Goal: Find specific page/section: Find specific page/section

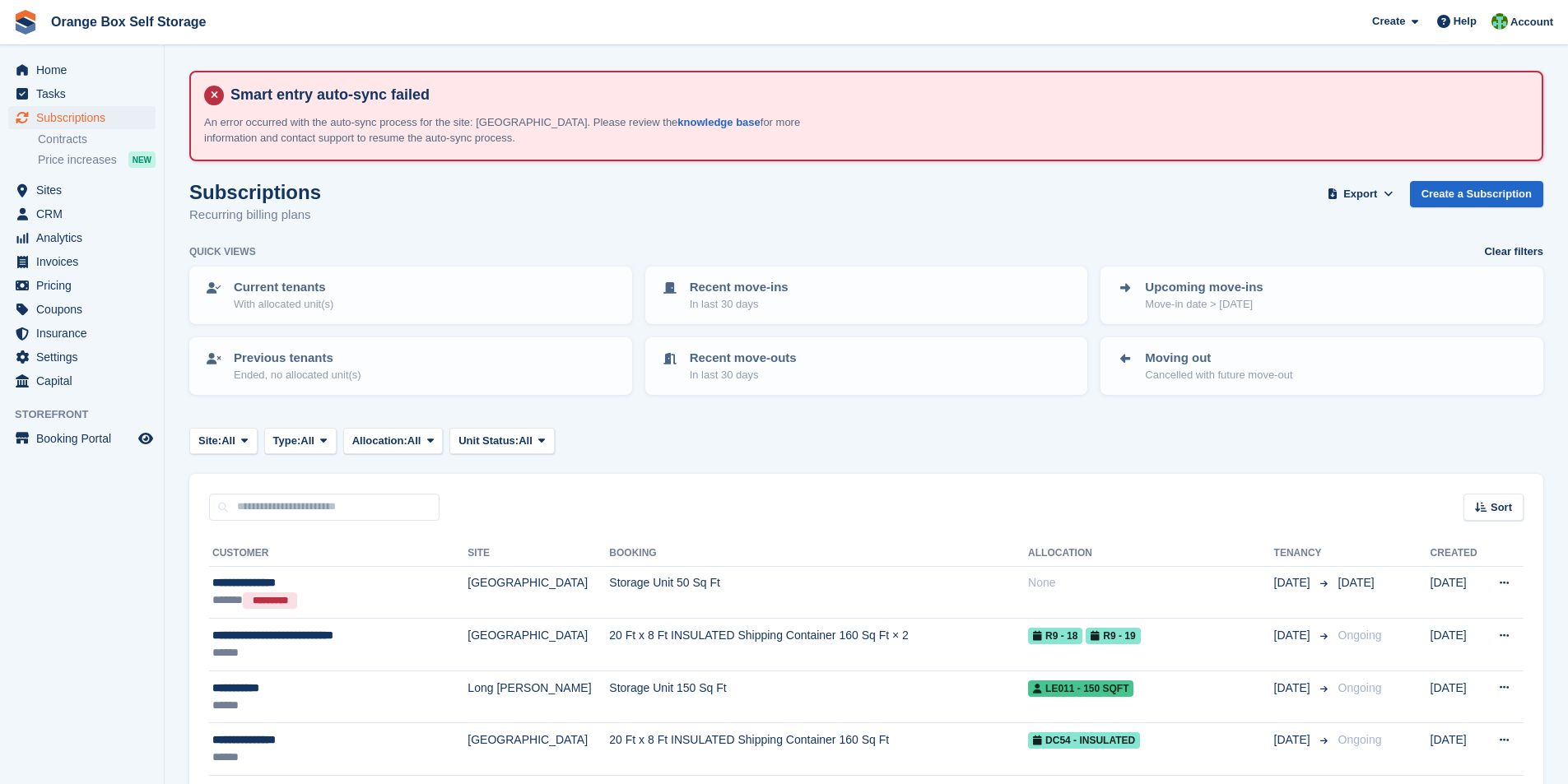
click at [59, 73] on span "Home" at bounding box center [85, 70] width 99 height 23
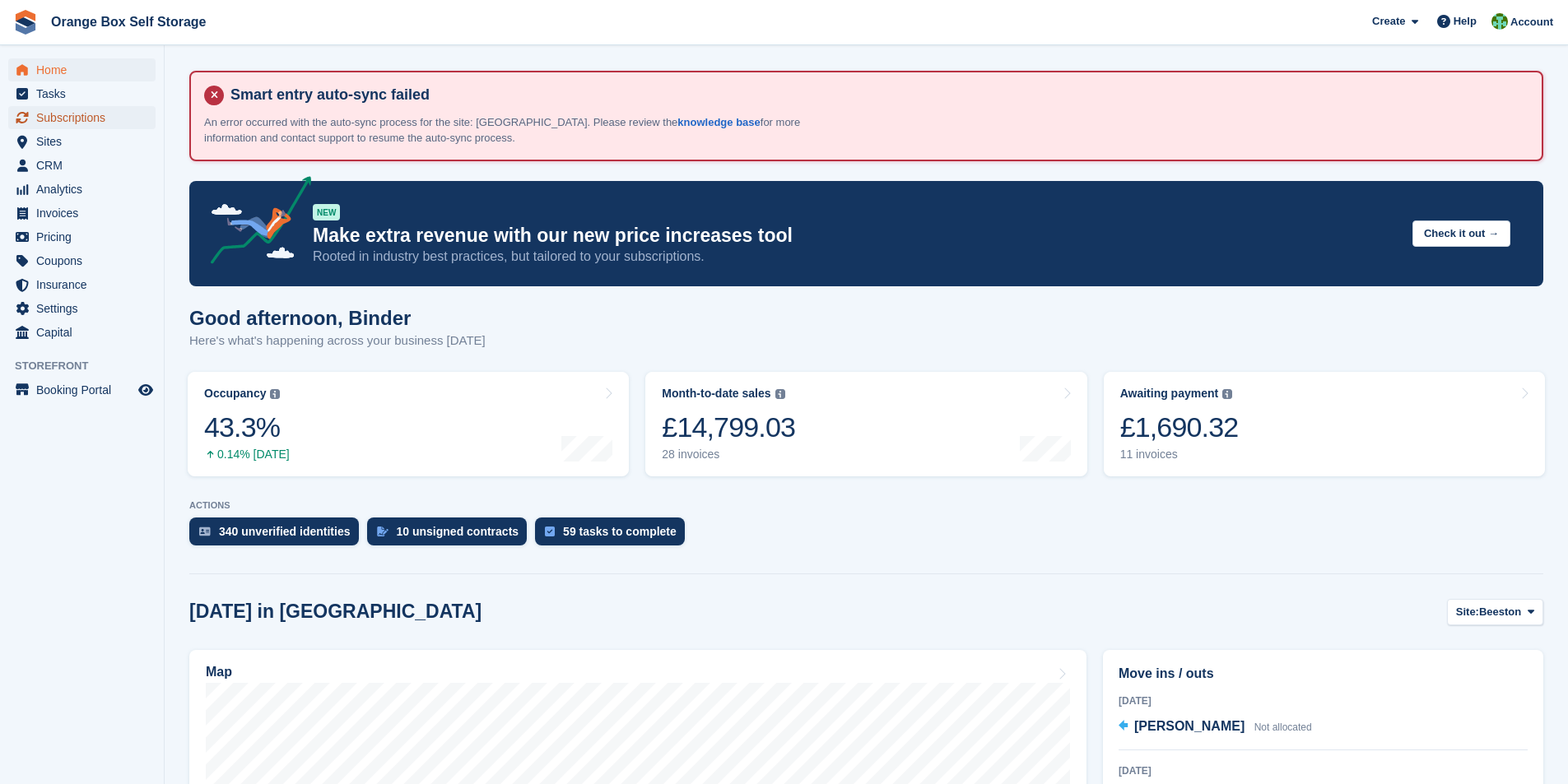
click at [59, 118] on span "Subscriptions" at bounding box center [85, 117] width 99 height 23
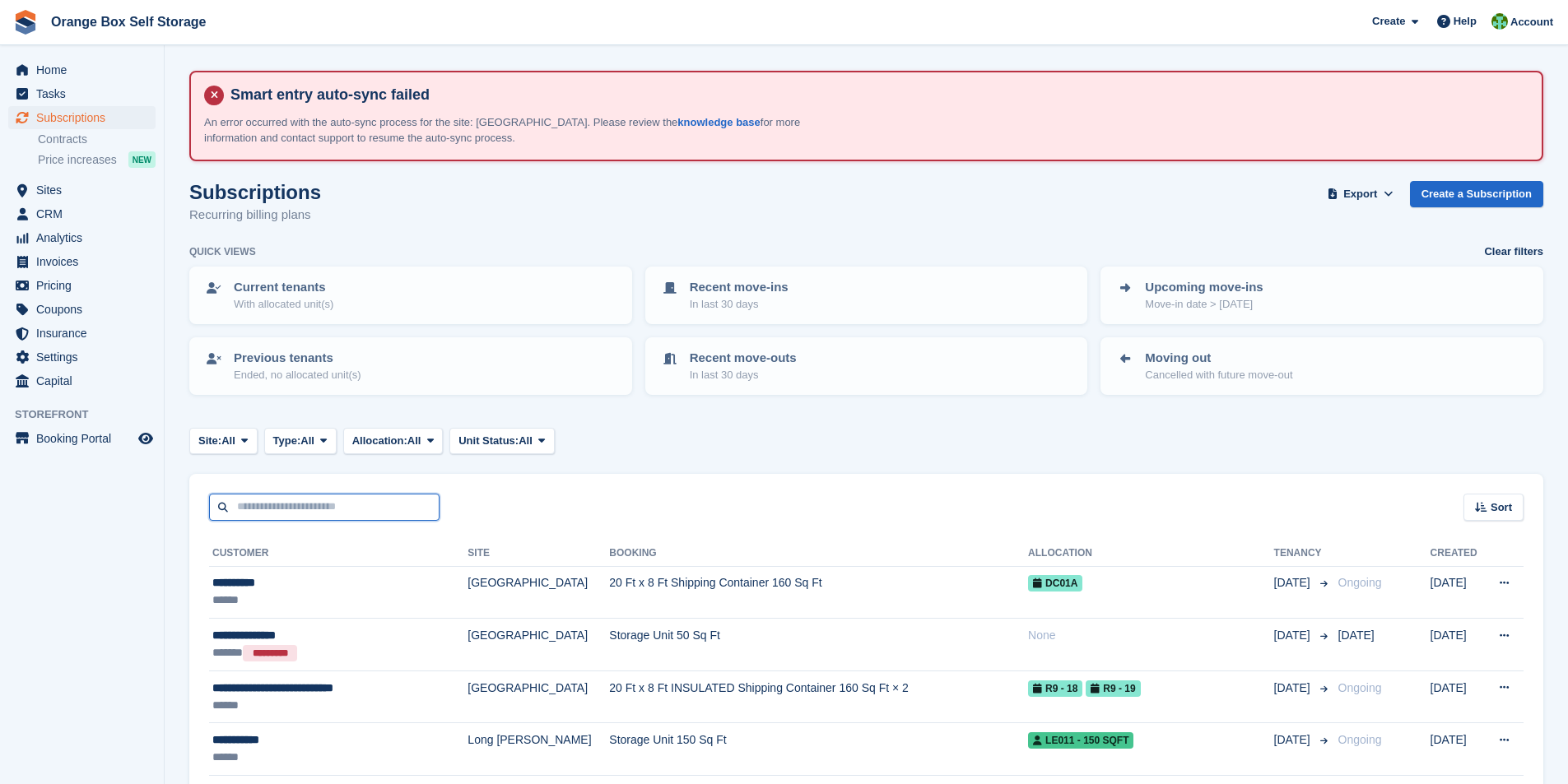
click at [271, 505] on input "text" at bounding box center [324, 507] width 230 height 28
type input "****"
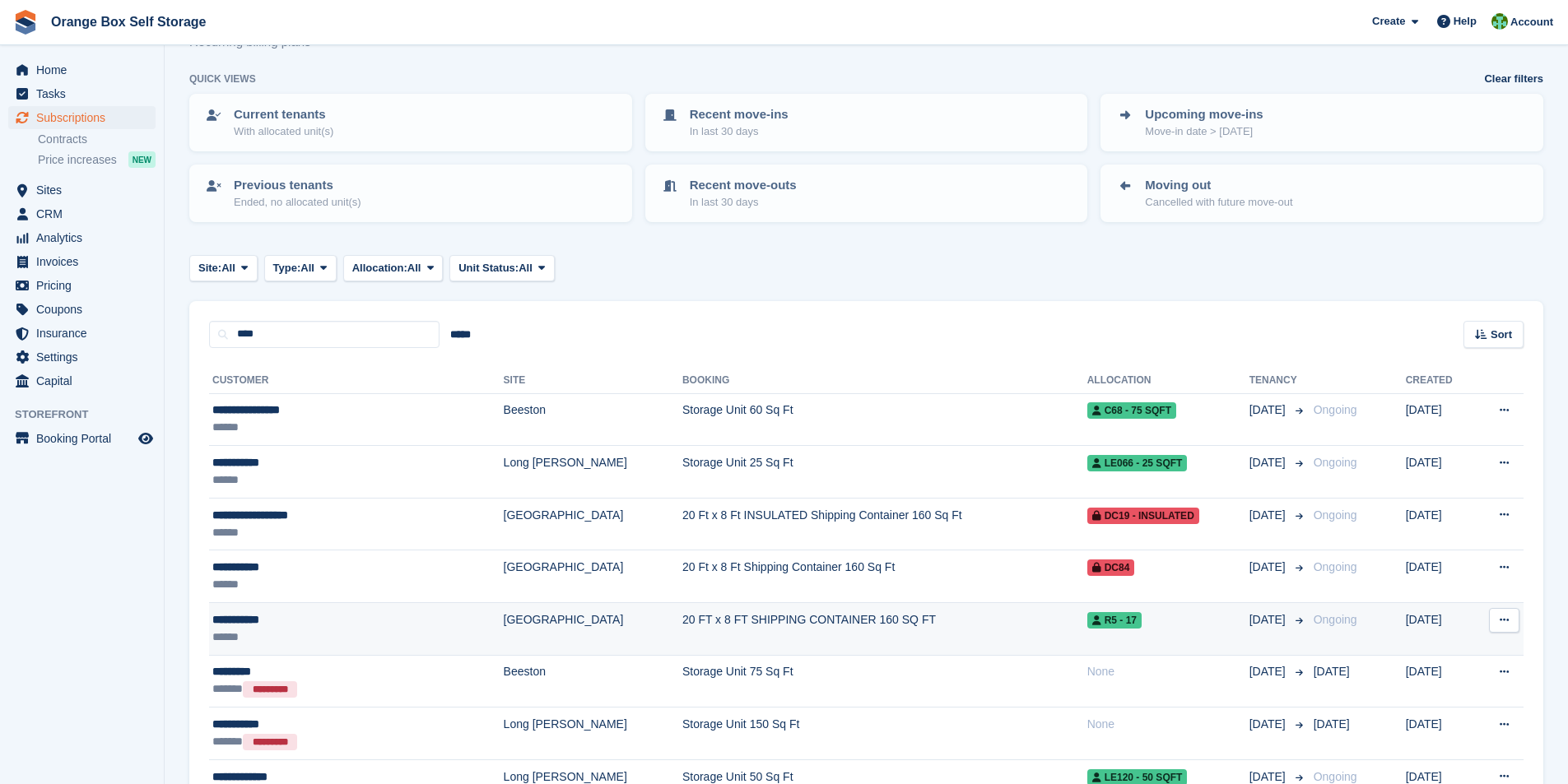
scroll to position [329, 0]
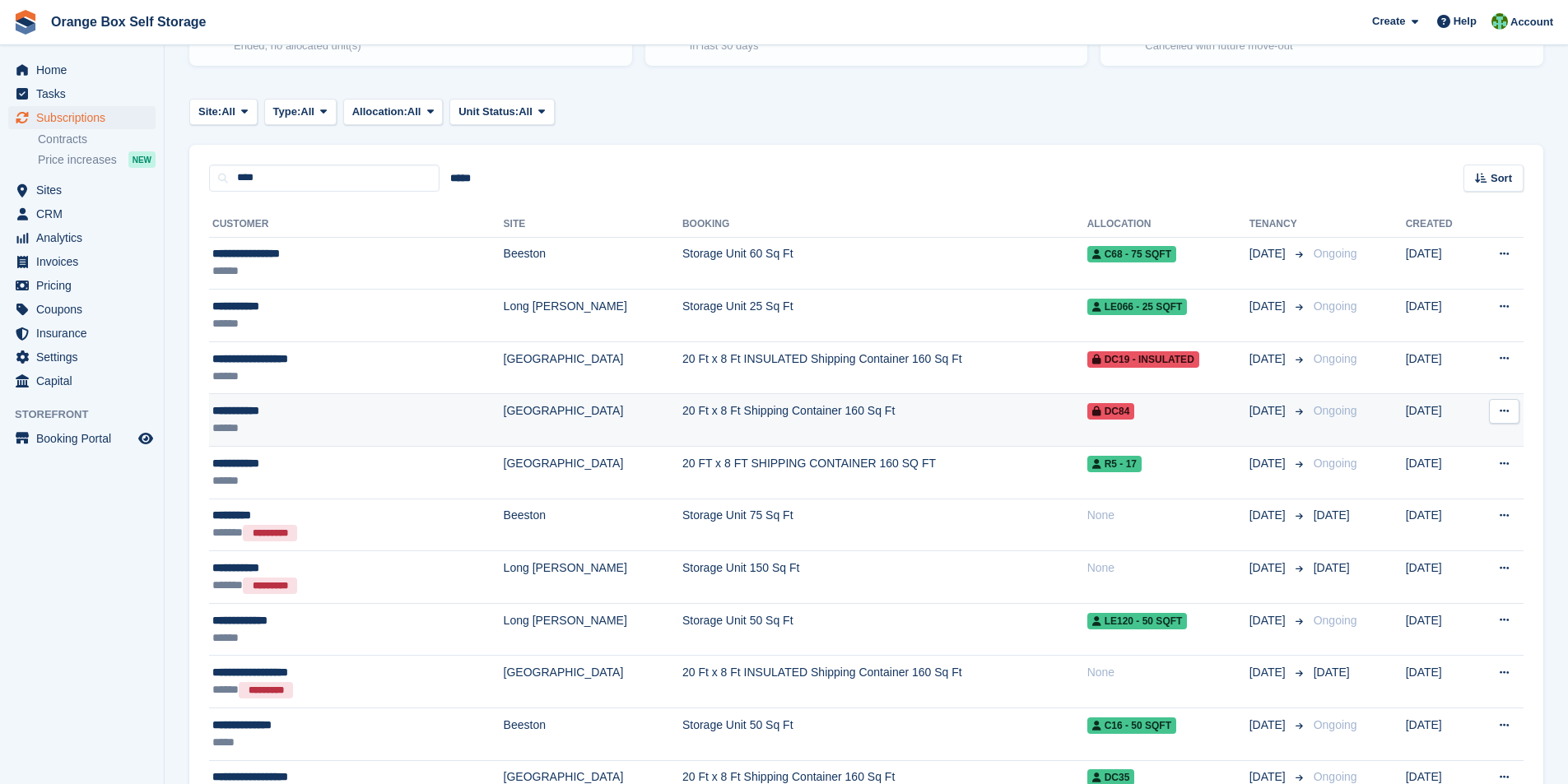
click at [683, 413] on td "20 Ft x 8 Ft Shipping Container 160 Sq Ft" at bounding box center [884, 420] width 405 height 52
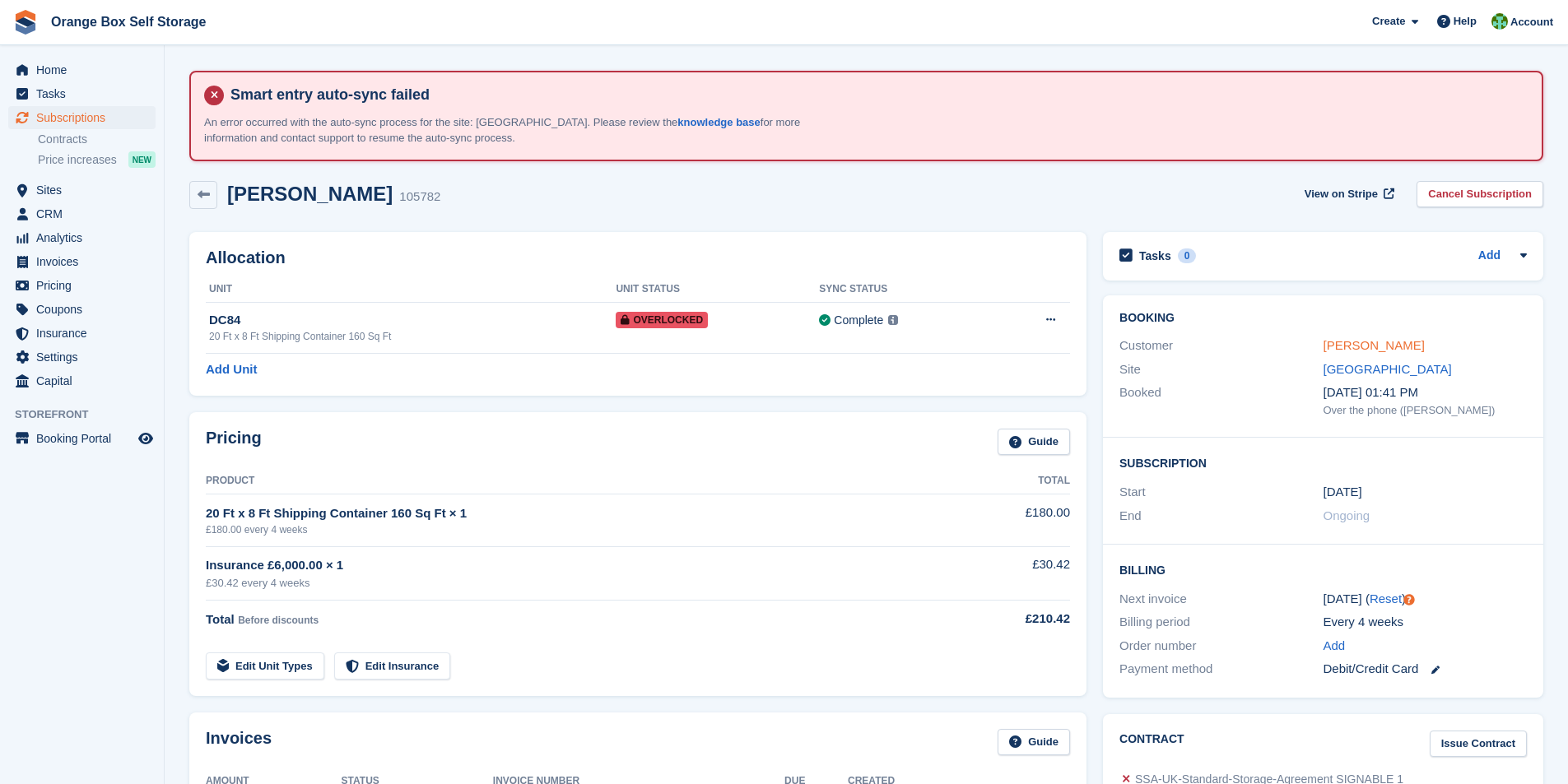
click at [1365, 348] on link "JOHN ROBSON" at bounding box center [1374, 345] width 101 height 14
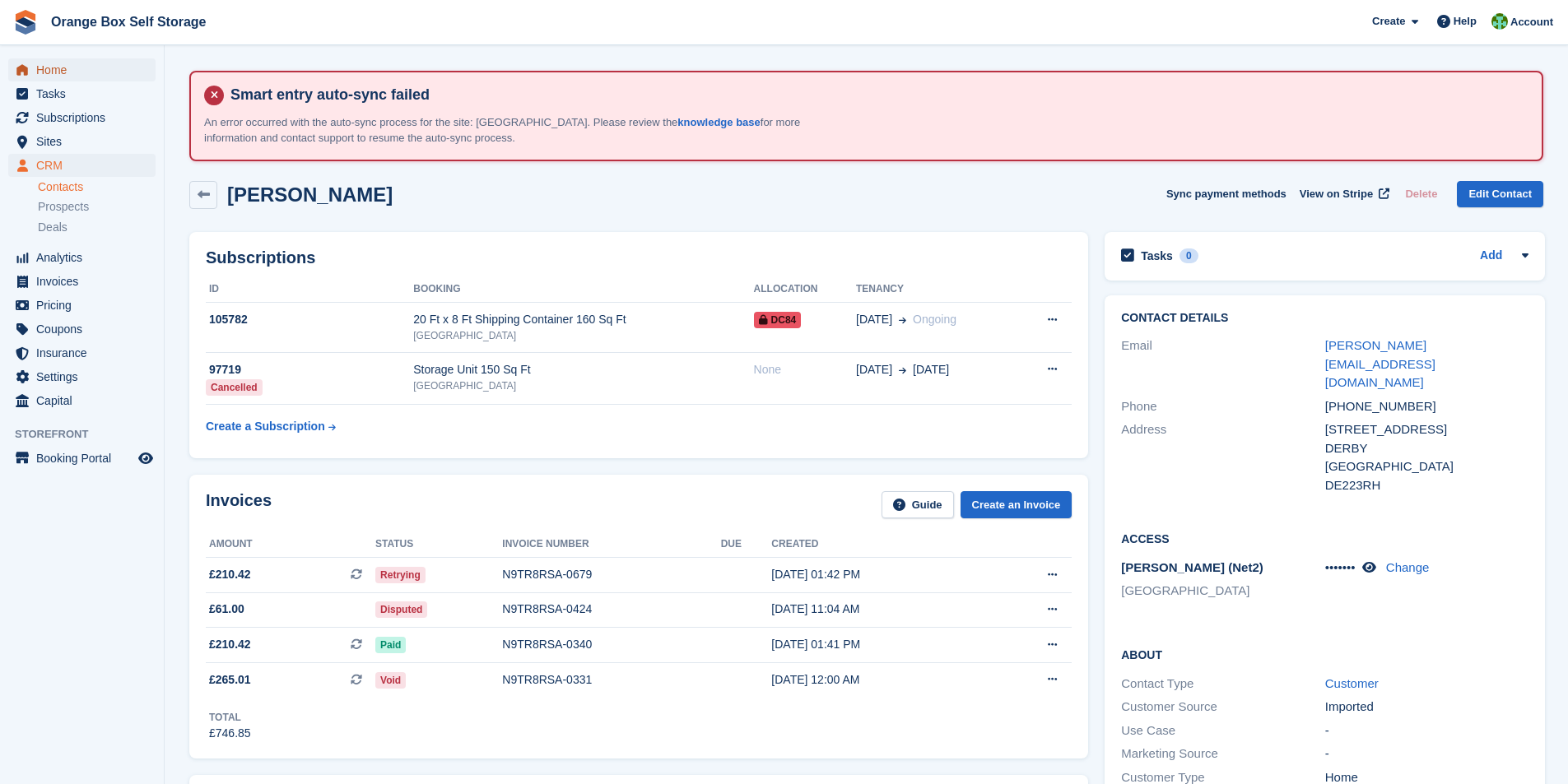
click at [56, 69] on span "Home" at bounding box center [85, 70] width 99 height 23
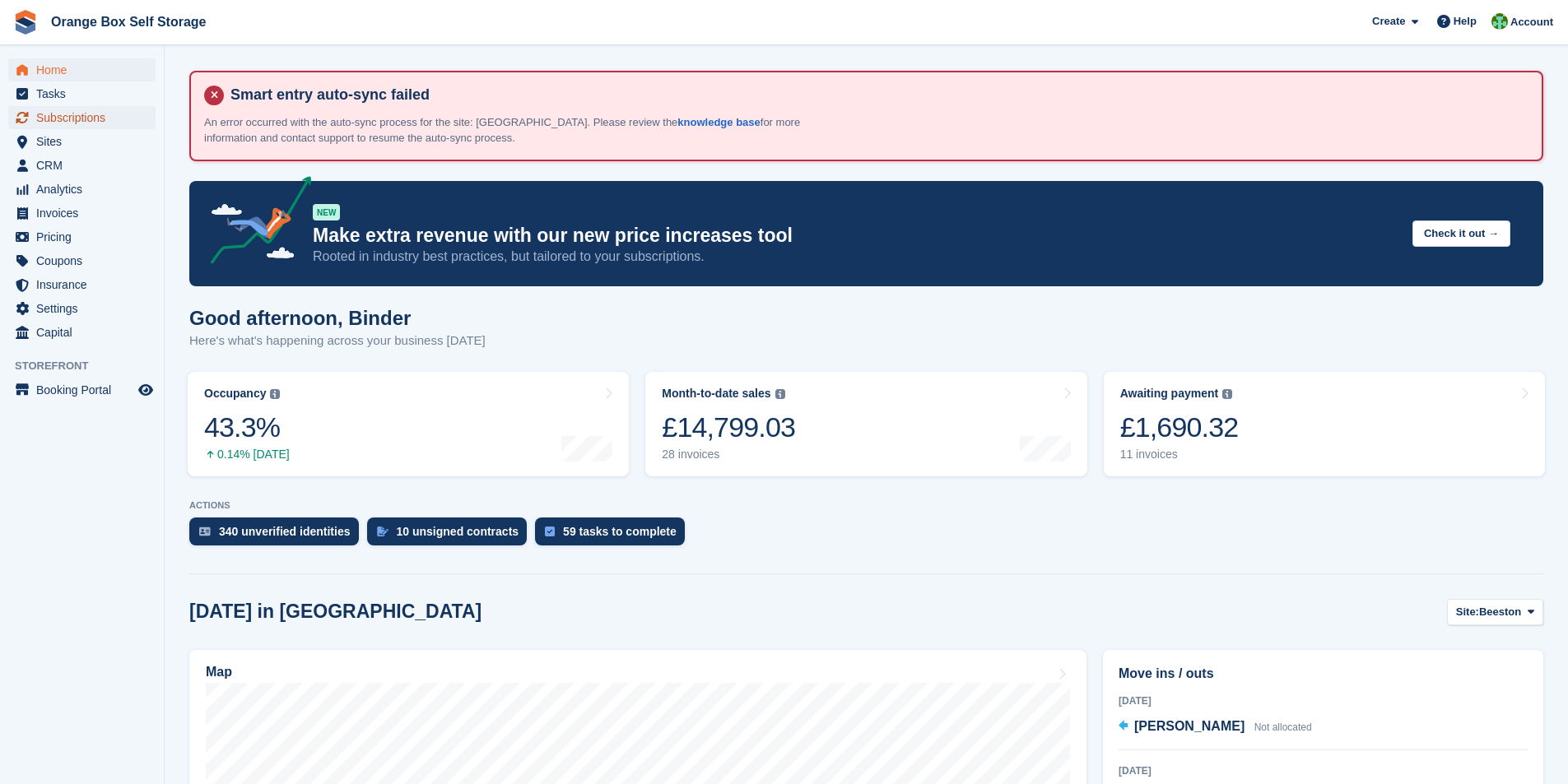
click at [60, 127] on span "Subscriptions" at bounding box center [85, 117] width 99 height 23
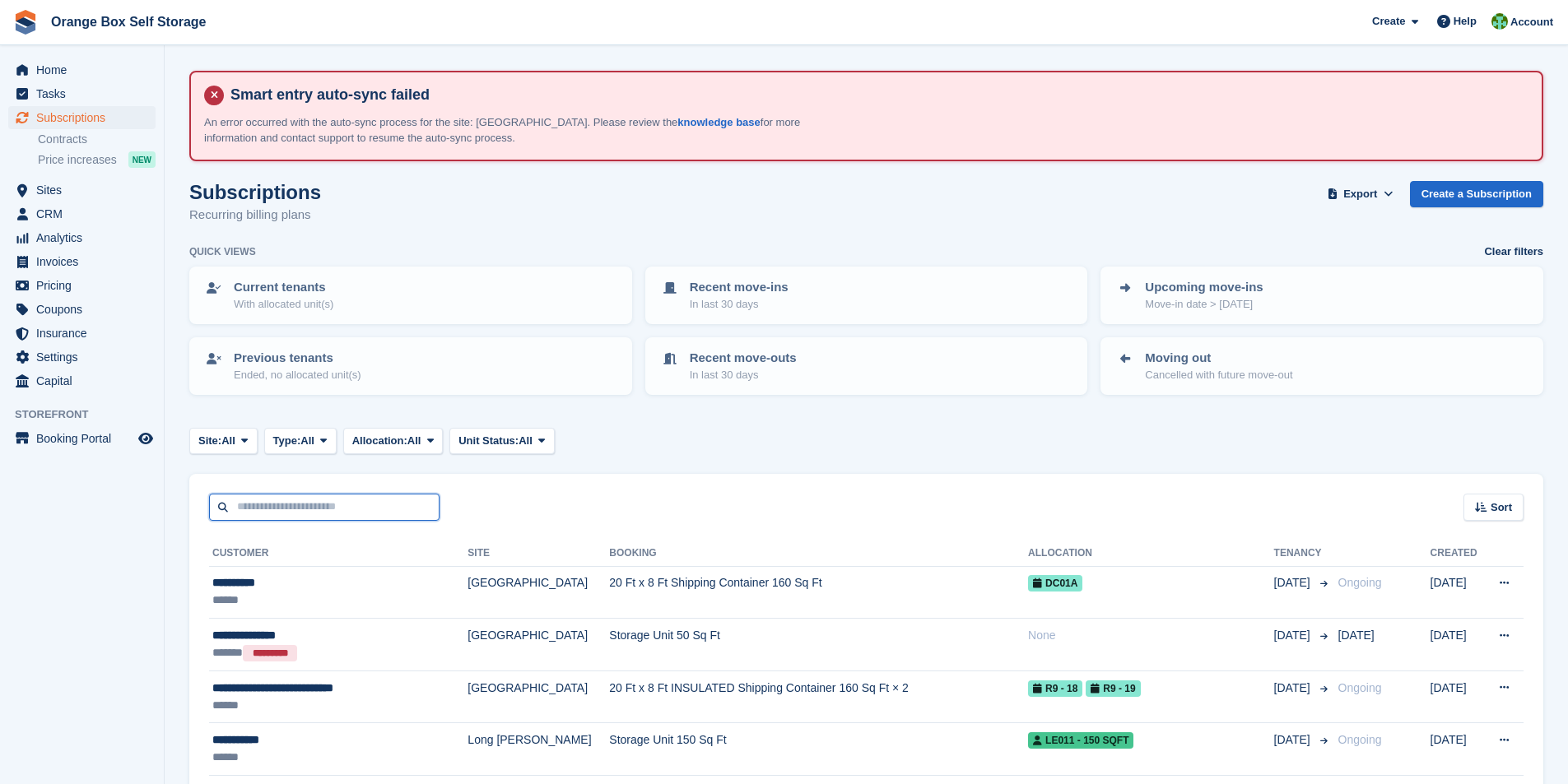
click at [261, 515] on input "text" at bounding box center [324, 507] width 230 height 28
type input "****"
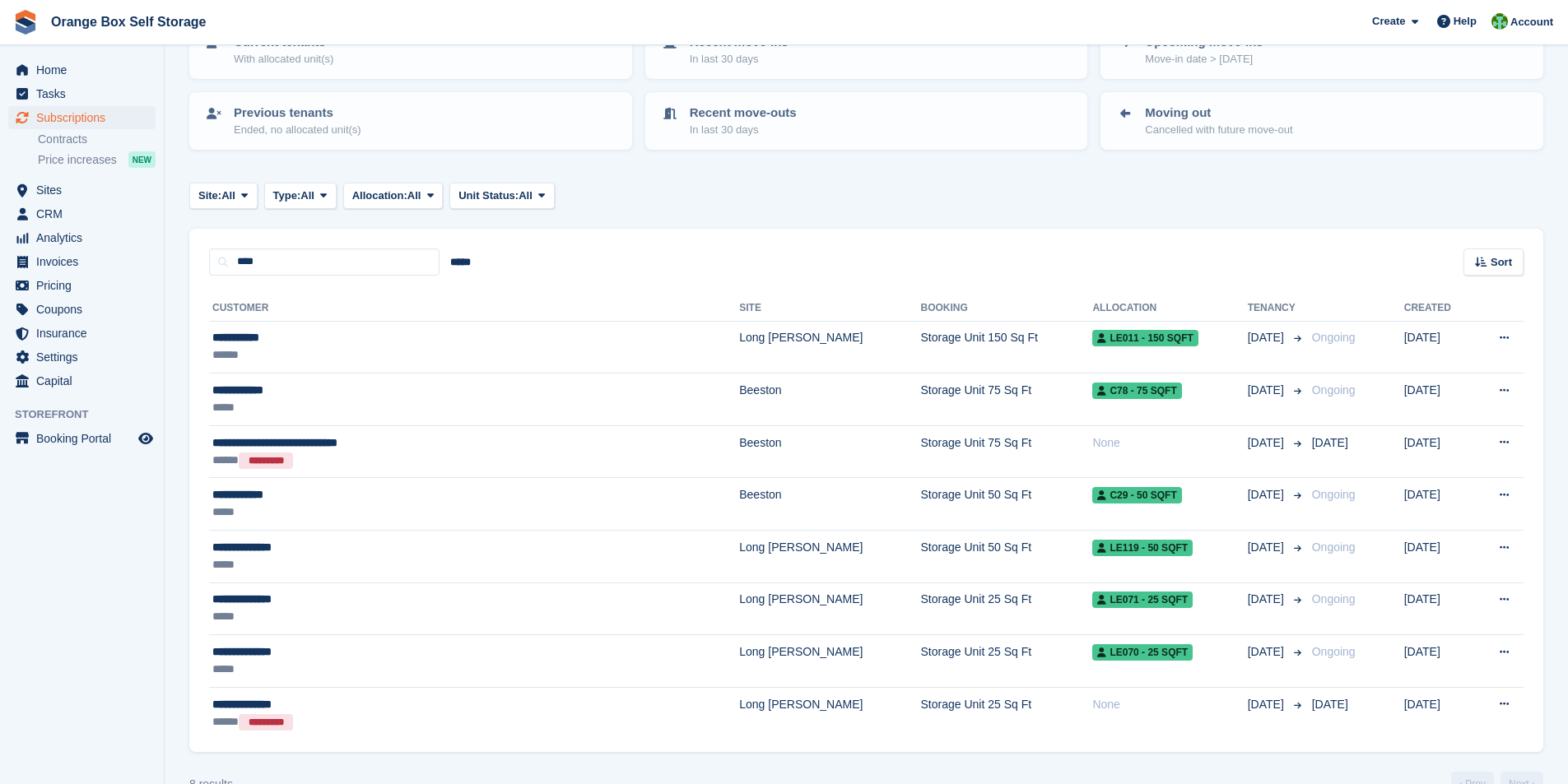
scroll to position [247, 0]
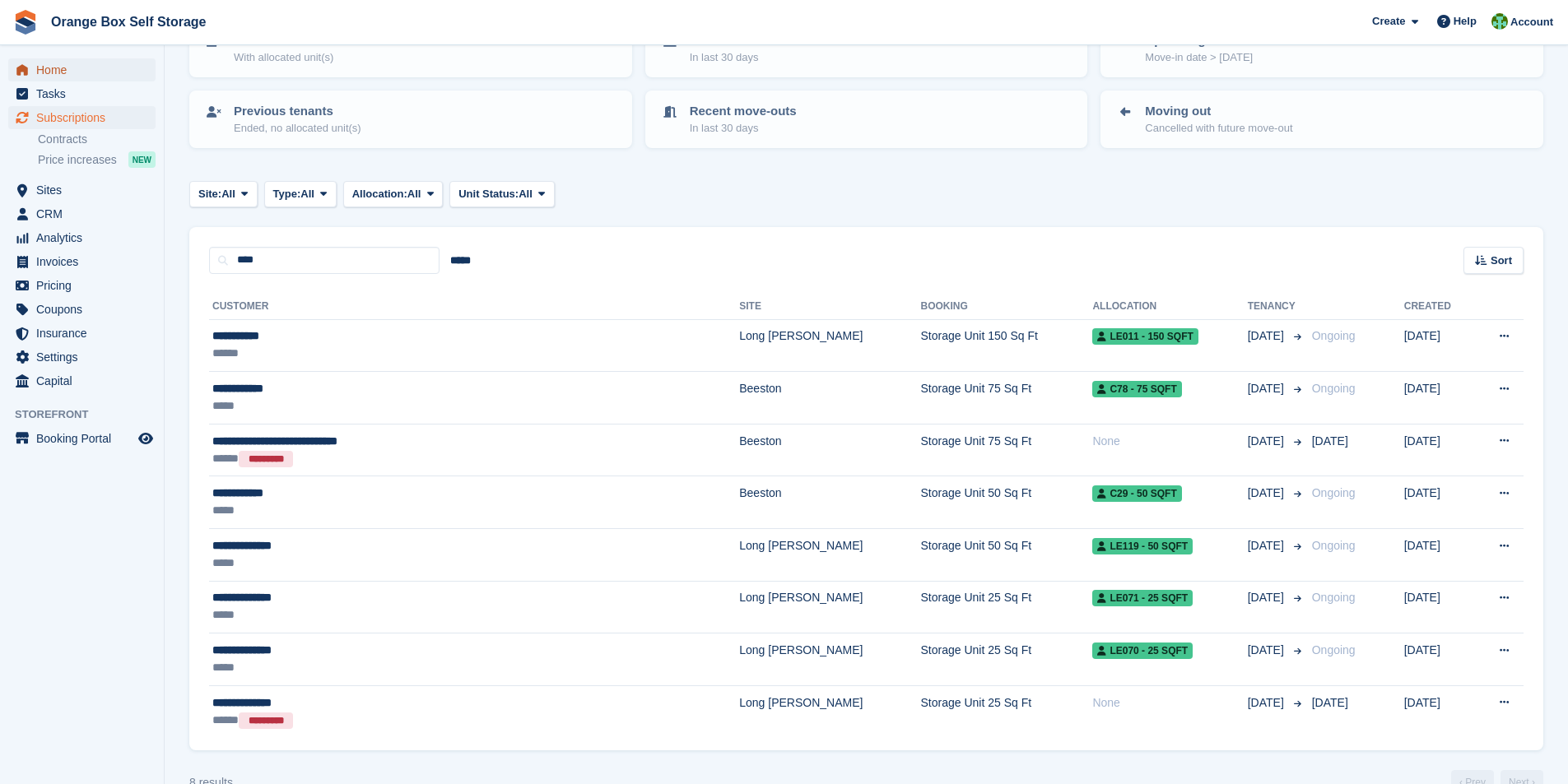
click at [60, 71] on span "Home" at bounding box center [85, 70] width 99 height 23
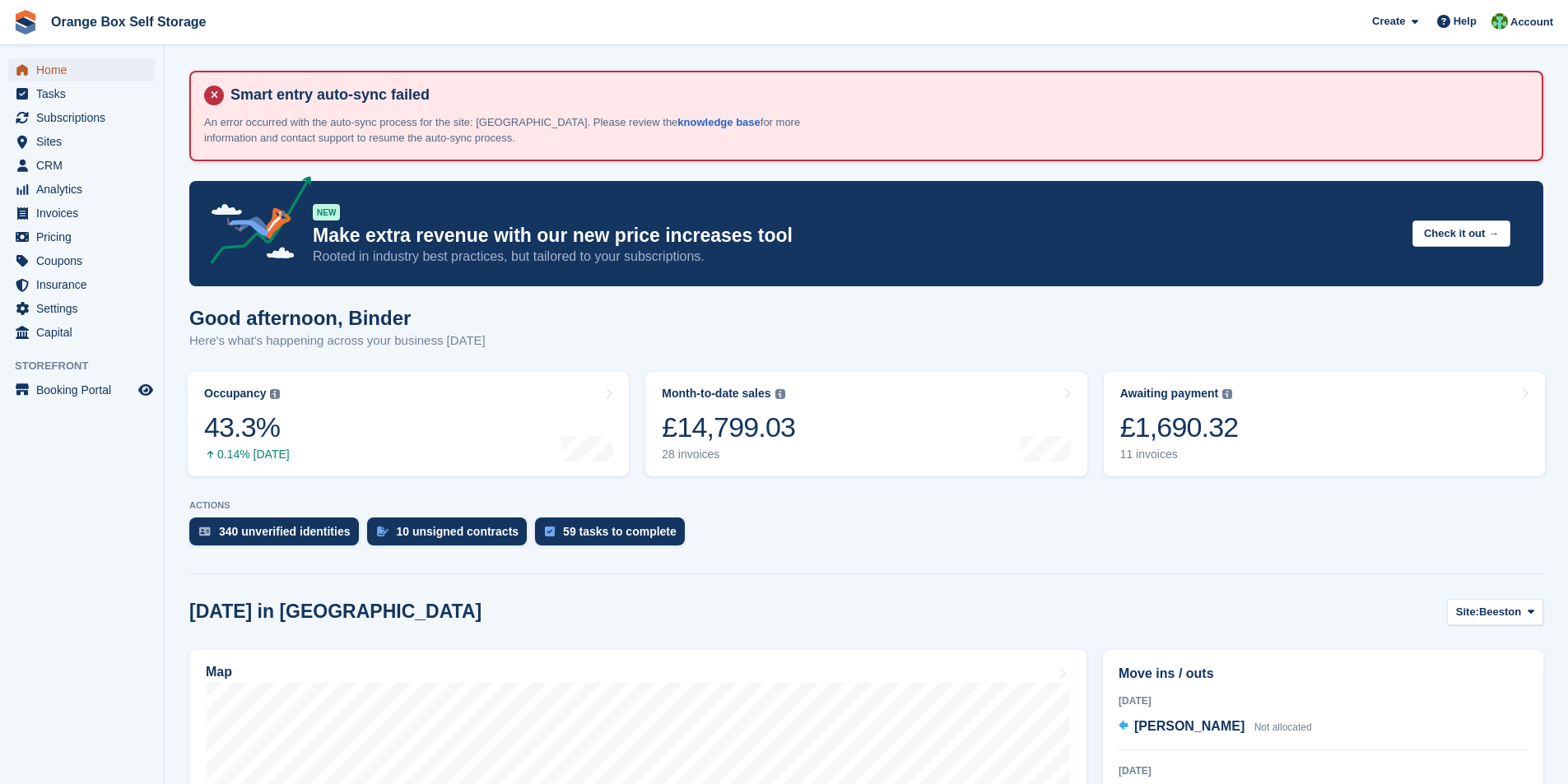
click at [61, 70] on span "Home" at bounding box center [85, 70] width 99 height 23
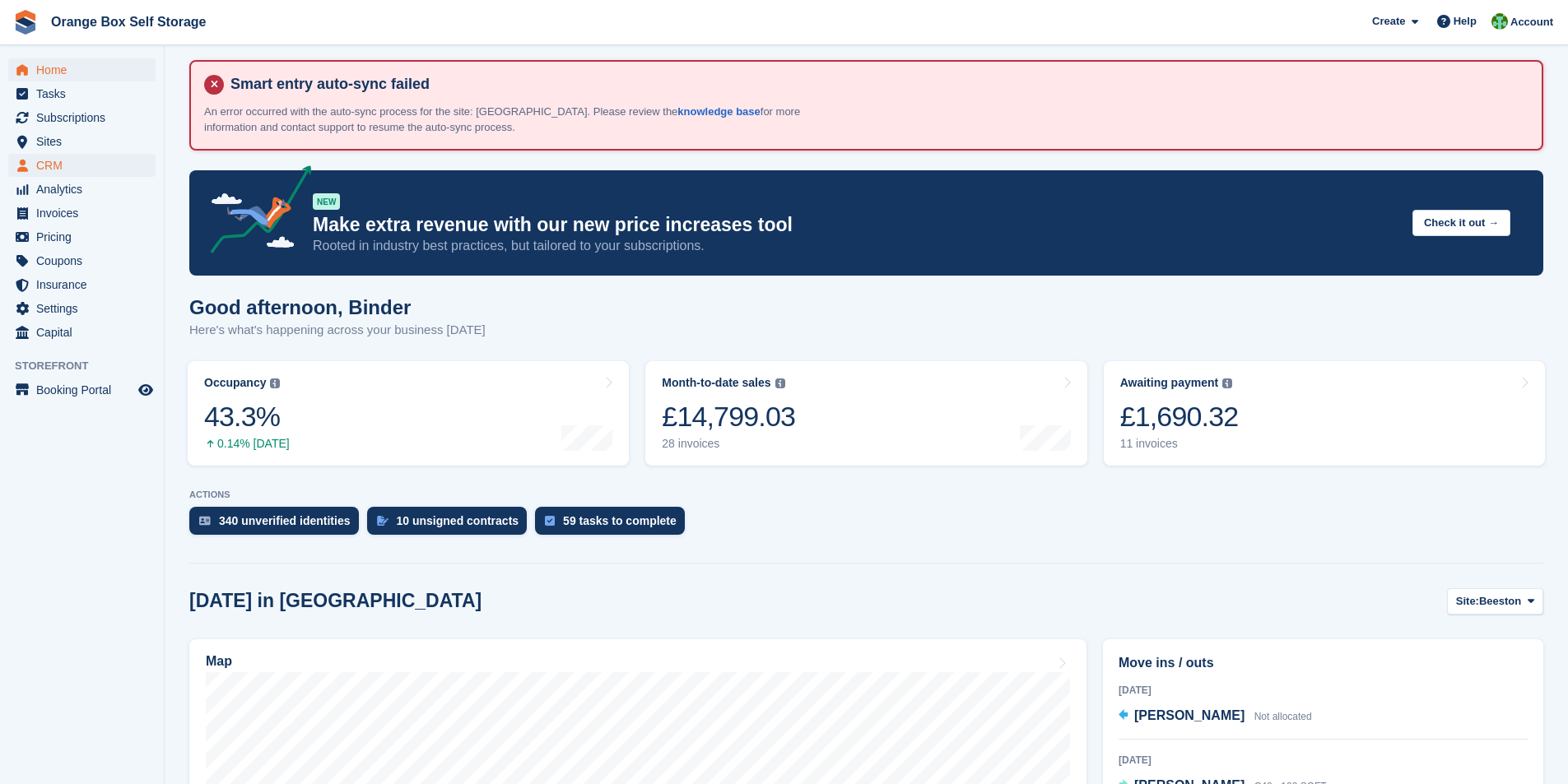
scroll to position [83, 0]
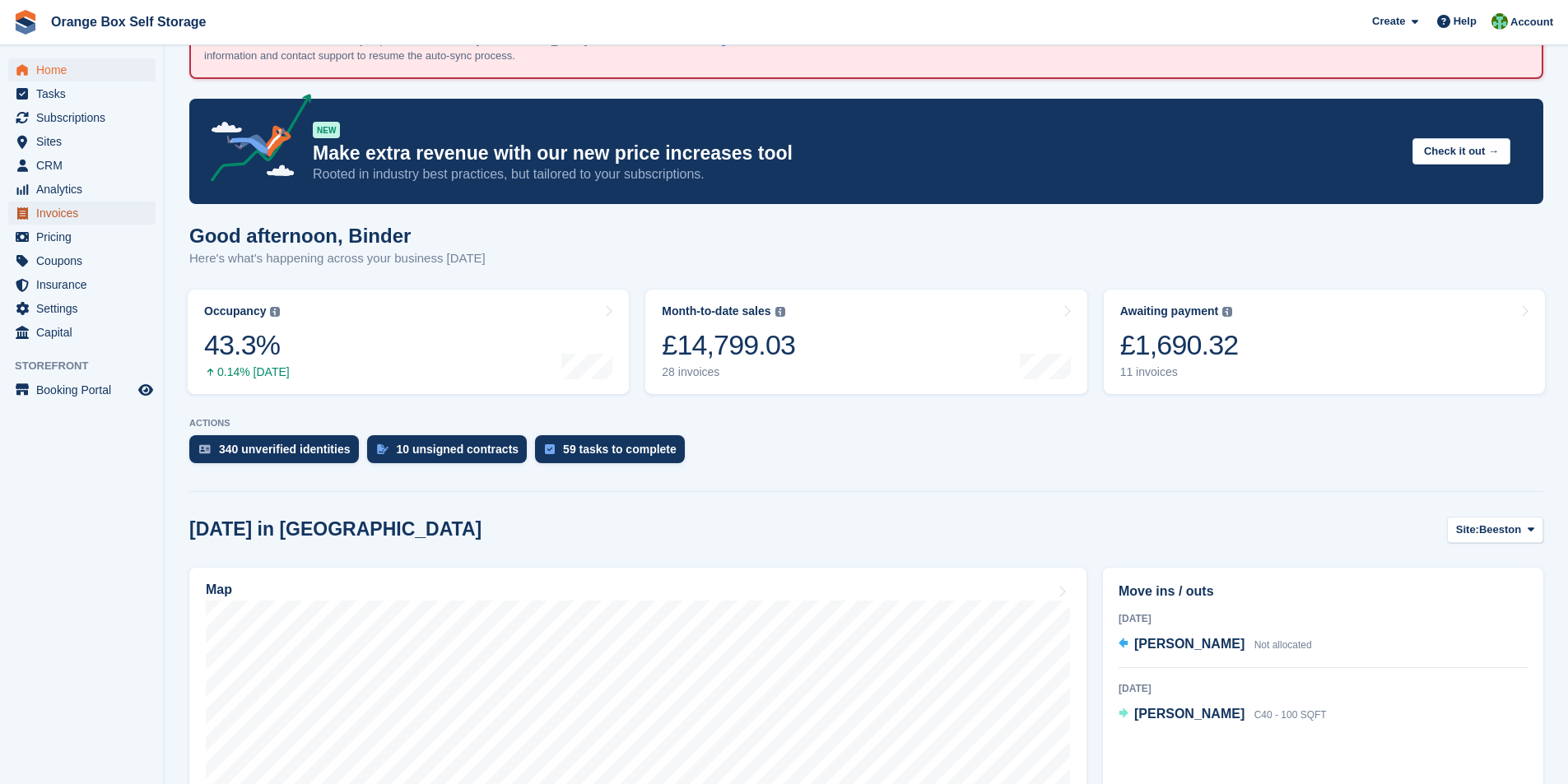
click at [64, 212] on span "Invoices" at bounding box center [85, 213] width 99 height 23
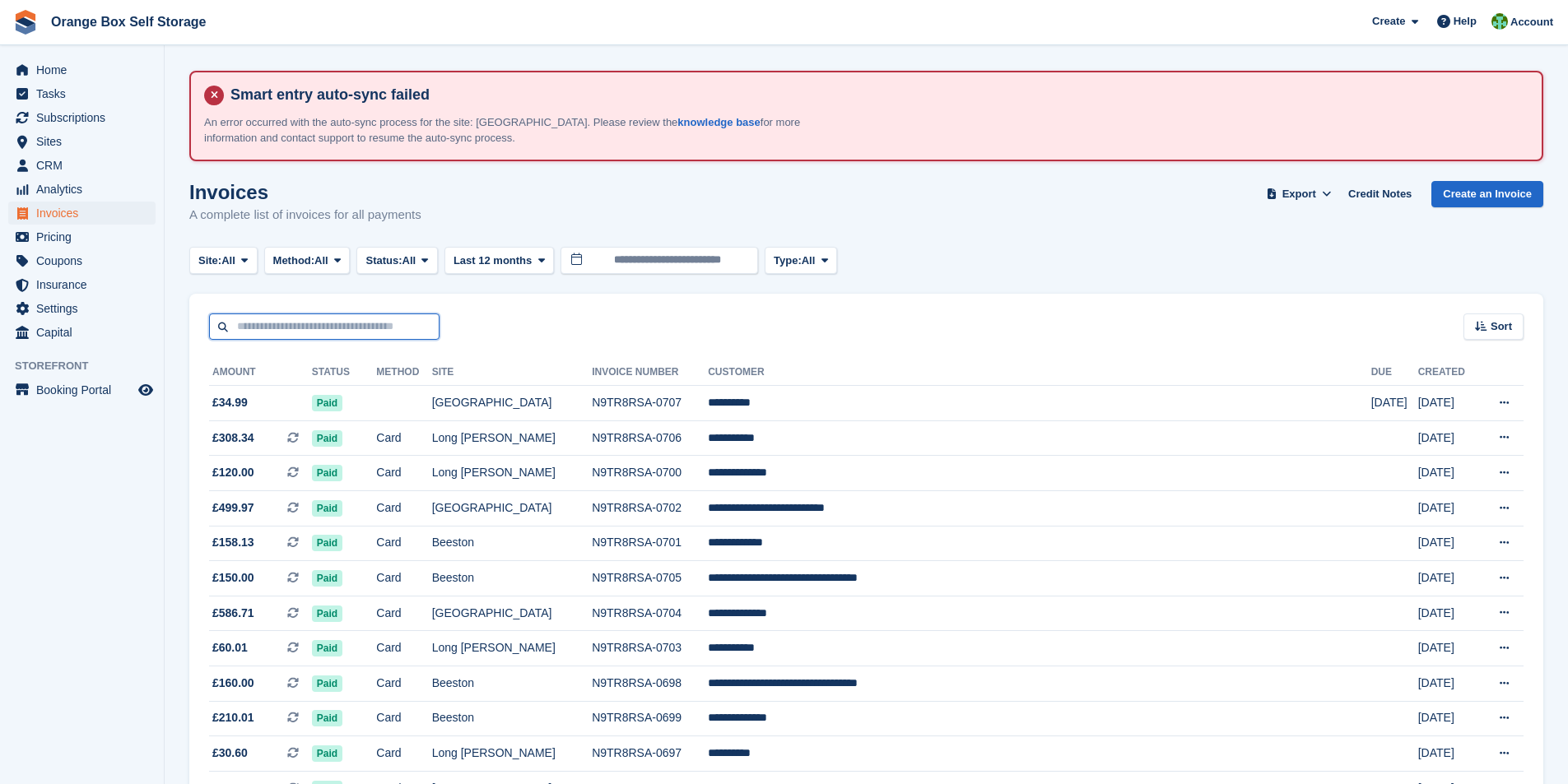
click at [286, 325] on input "text" at bounding box center [324, 327] width 230 height 28
type input "****"
click at [425, 261] on button "Status: All" at bounding box center [397, 260] width 81 height 28
click at [405, 389] on link "Open" at bounding box center [436, 388] width 143 height 29
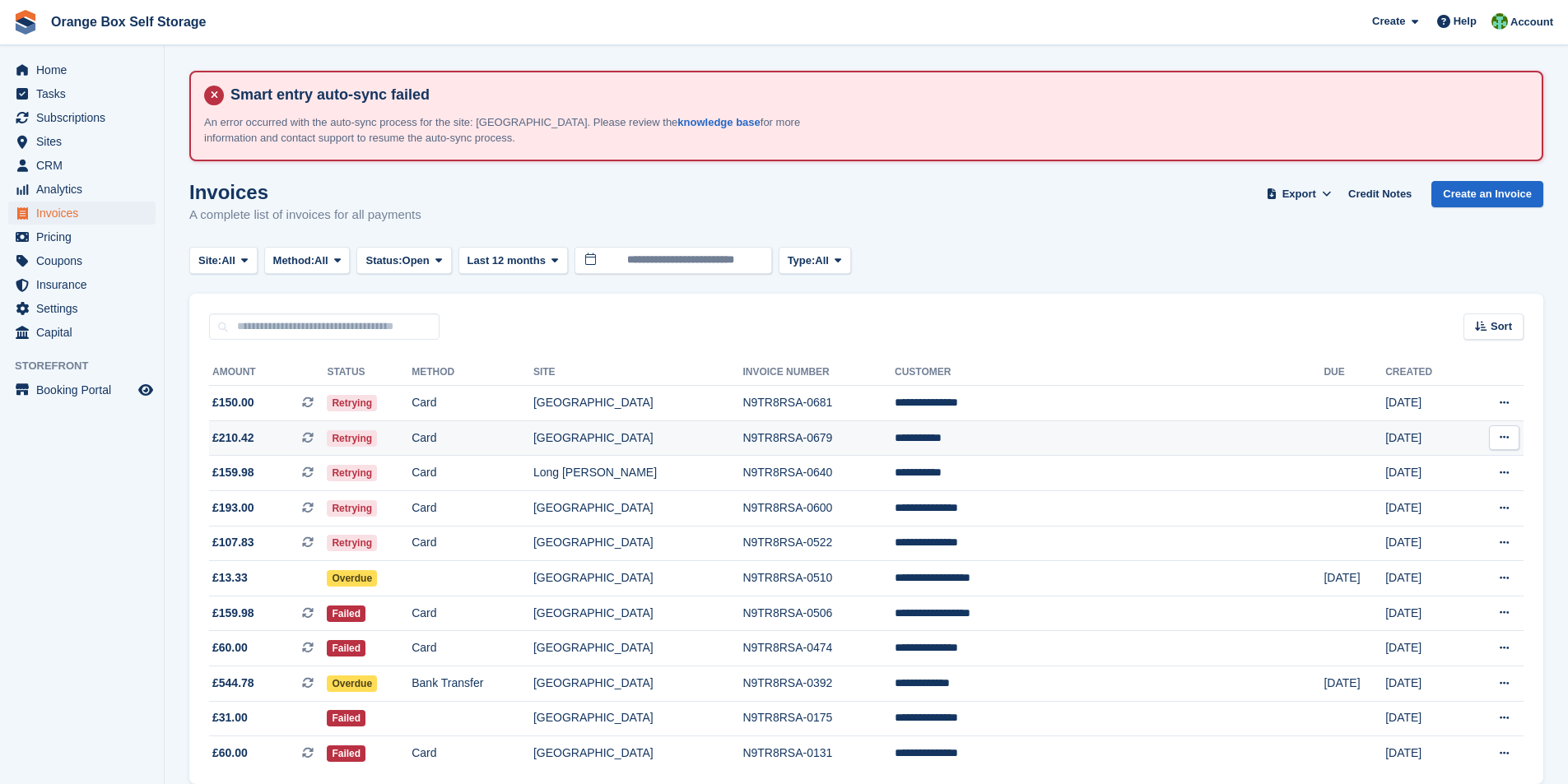
click at [895, 446] on td "N9TR8RSA-0679" at bounding box center [818, 438] width 152 height 36
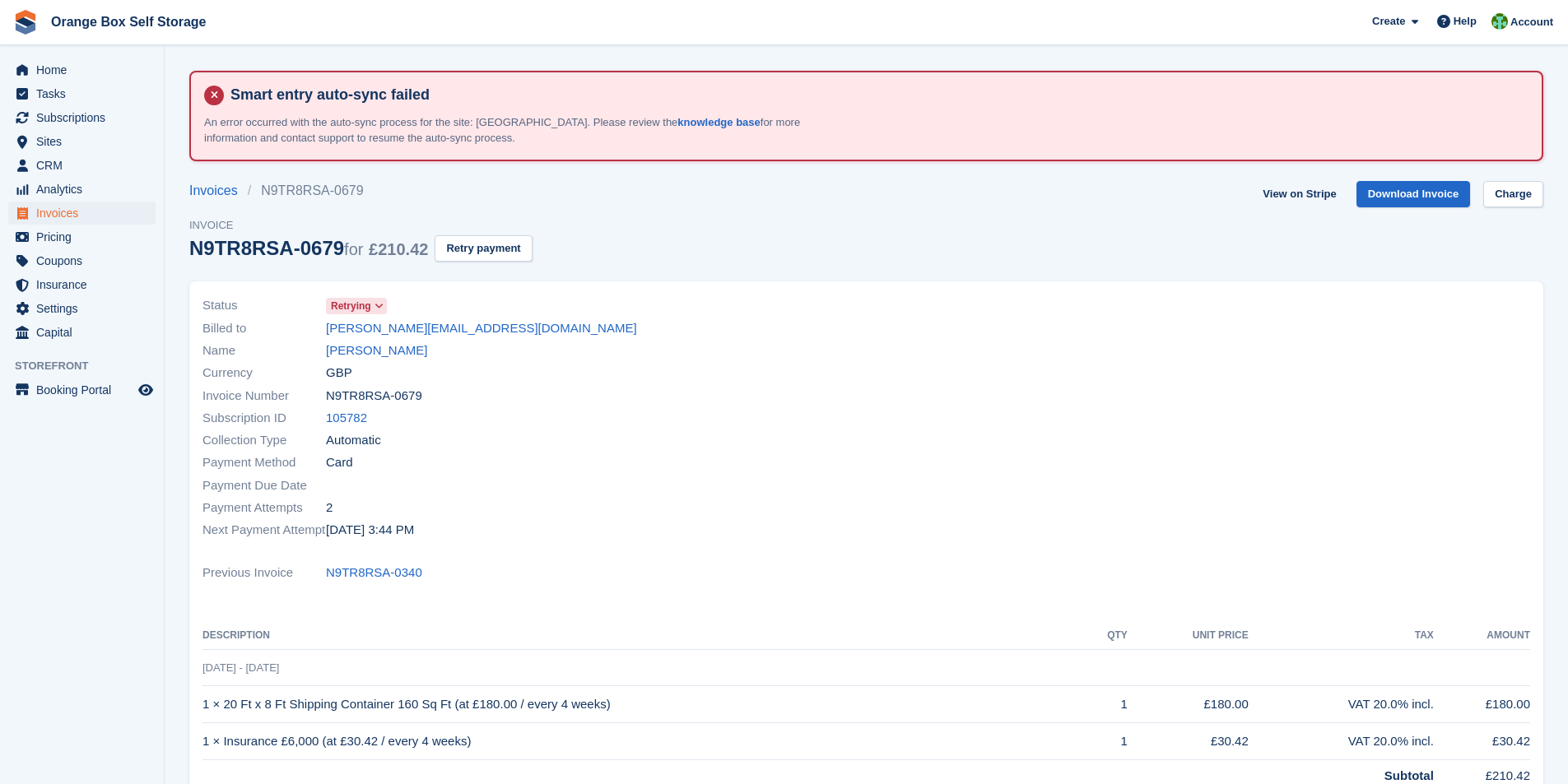
scroll to position [316, 0]
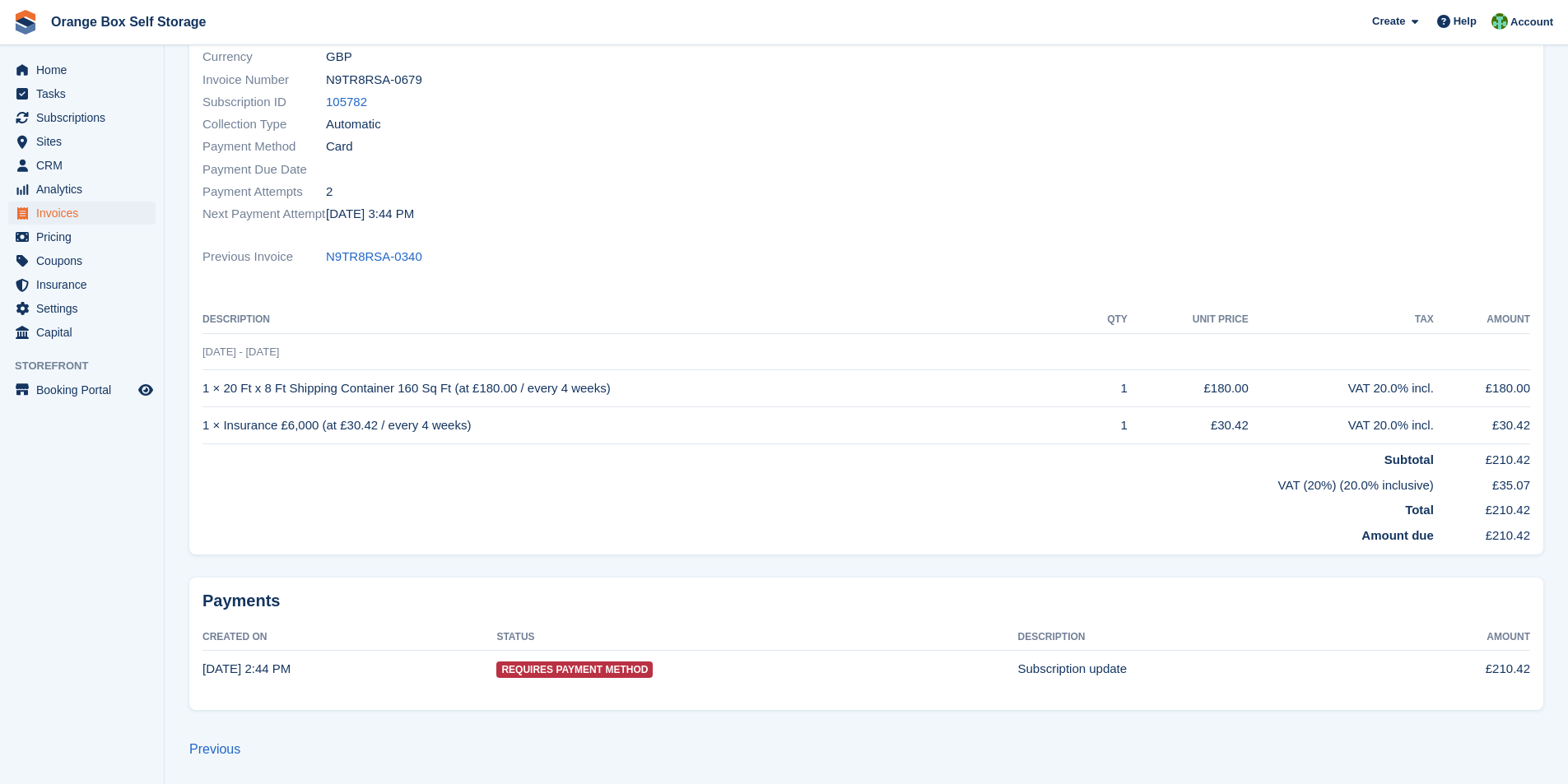
click at [1251, 179] on div at bounding box center [1204, 102] width 674 height 267
drag, startPoint x: 1103, startPoint y: 217, endPoint x: 782, endPoint y: 325, distance: 338.7
click at [1103, 217] on div at bounding box center [1204, 102] width 674 height 267
click at [63, 74] on span "Home" at bounding box center [85, 70] width 99 height 23
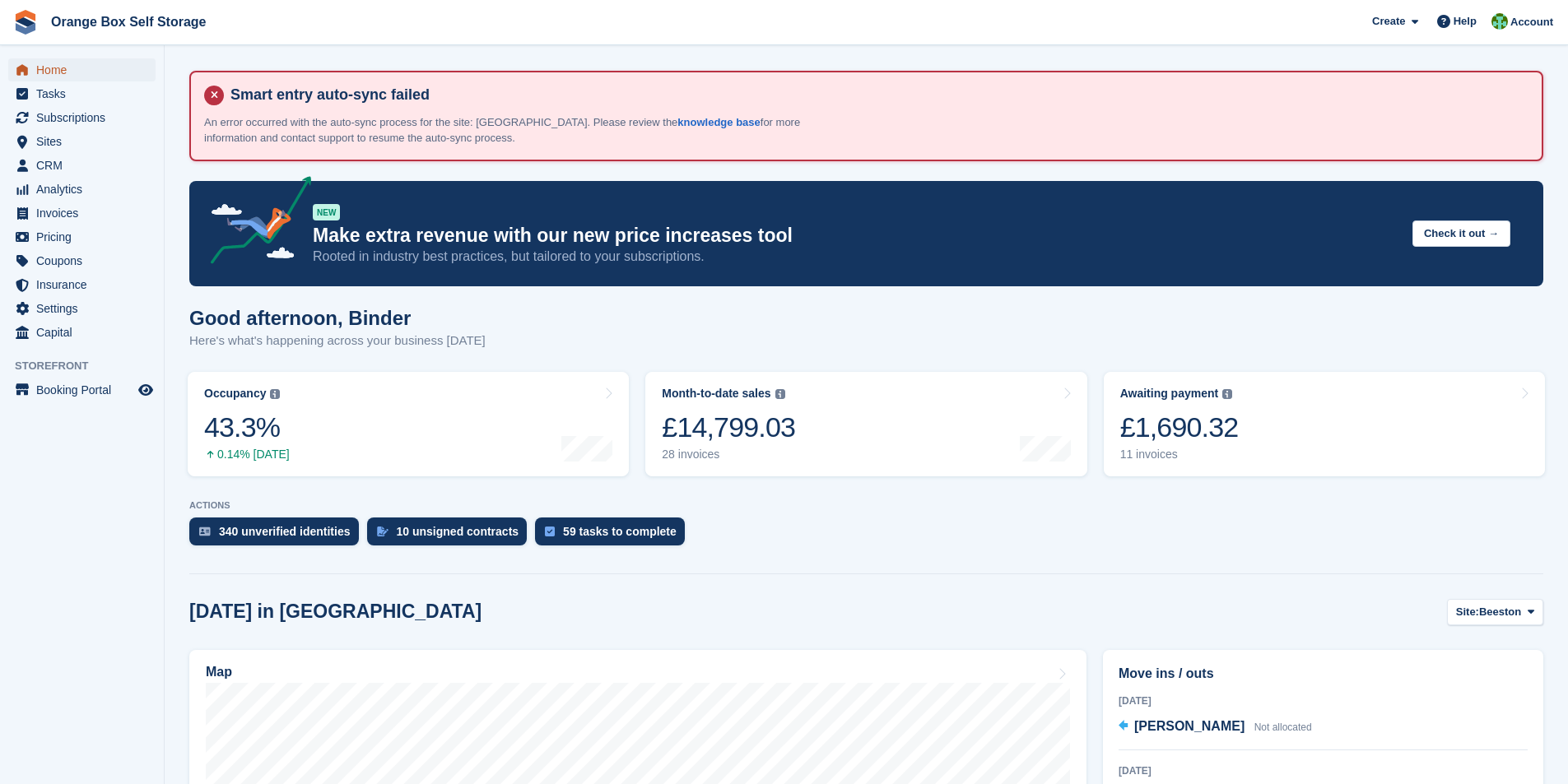
click at [60, 66] on span "Home" at bounding box center [85, 70] width 99 height 23
click at [59, 73] on span "Home" at bounding box center [85, 70] width 99 height 23
click at [65, 121] on span "Subscriptions" at bounding box center [85, 117] width 99 height 23
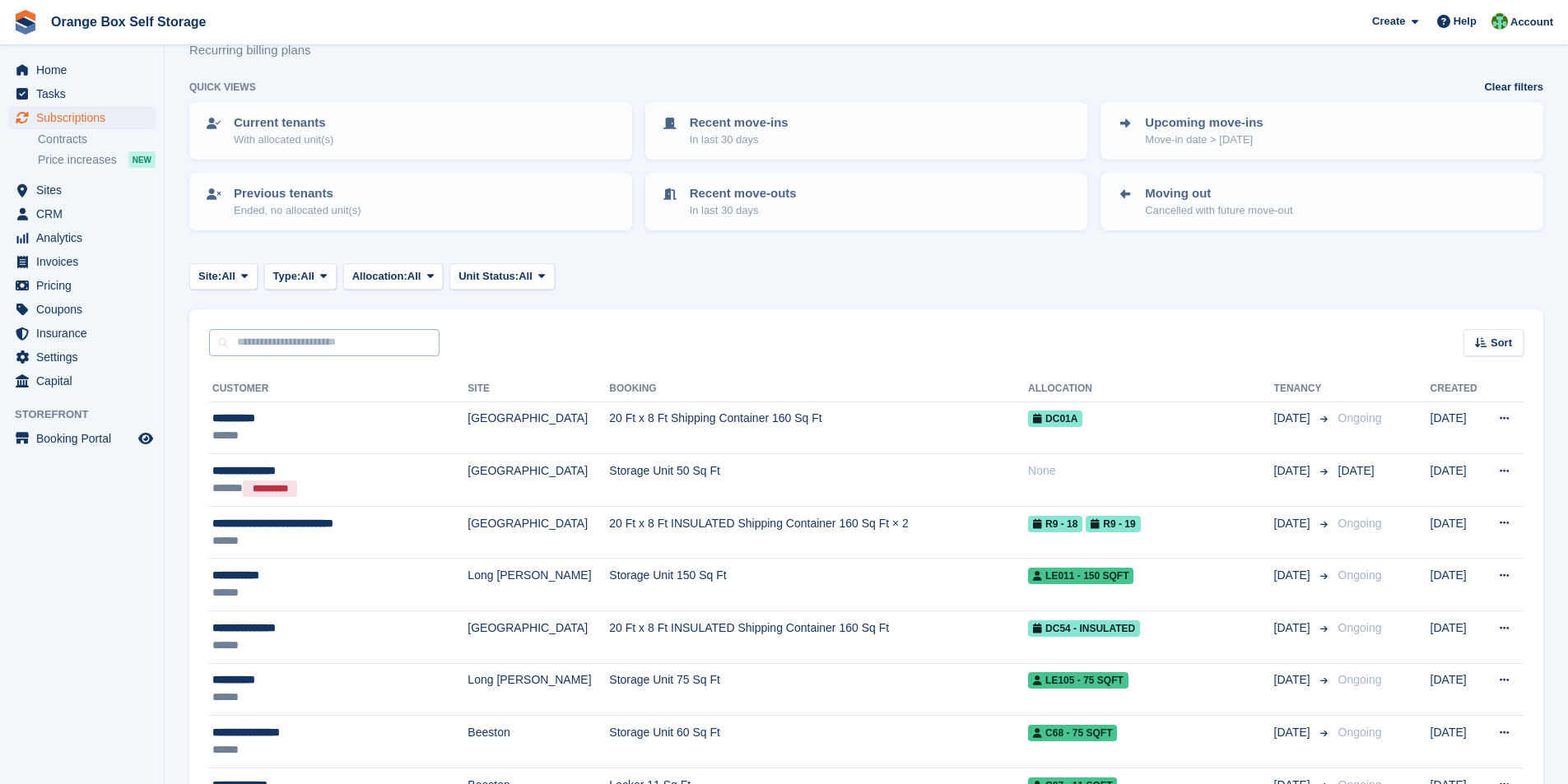
scroll to position [164, 0]
click at [306, 340] on input "text" at bounding box center [324, 343] width 230 height 28
type input "****"
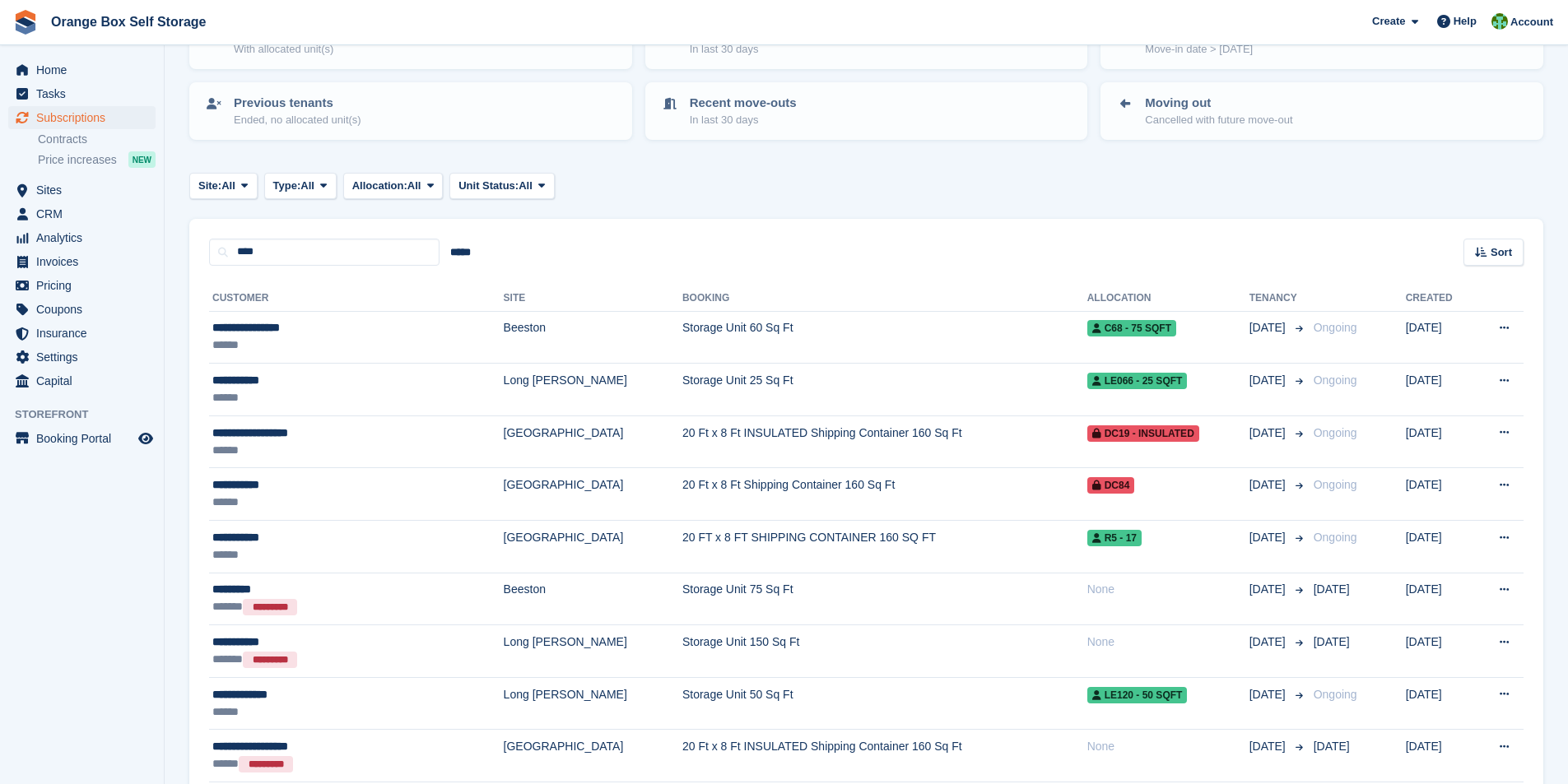
scroll to position [81, 0]
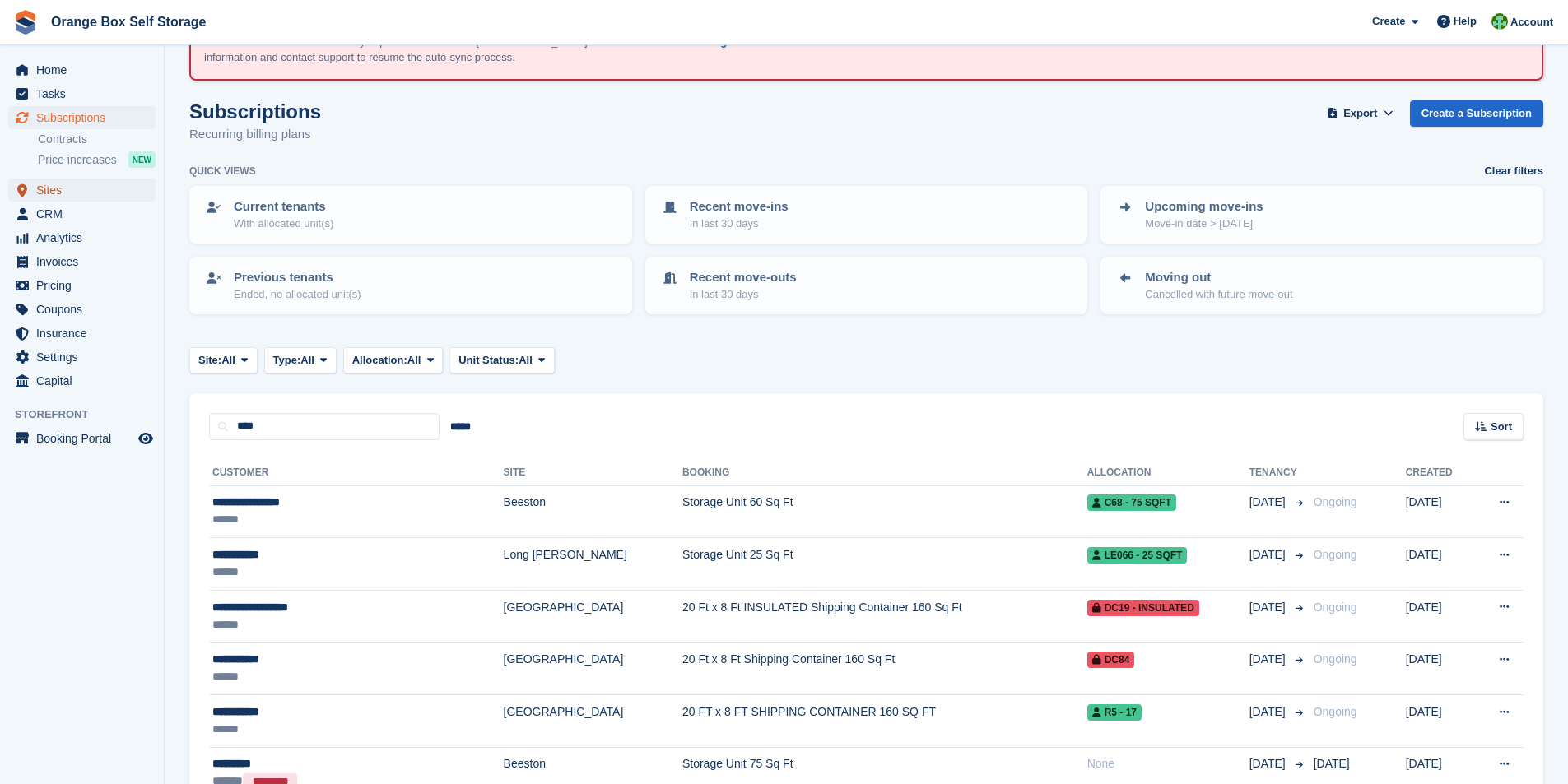
click at [50, 192] on span "Sites" at bounding box center [85, 190] width 99 height 23
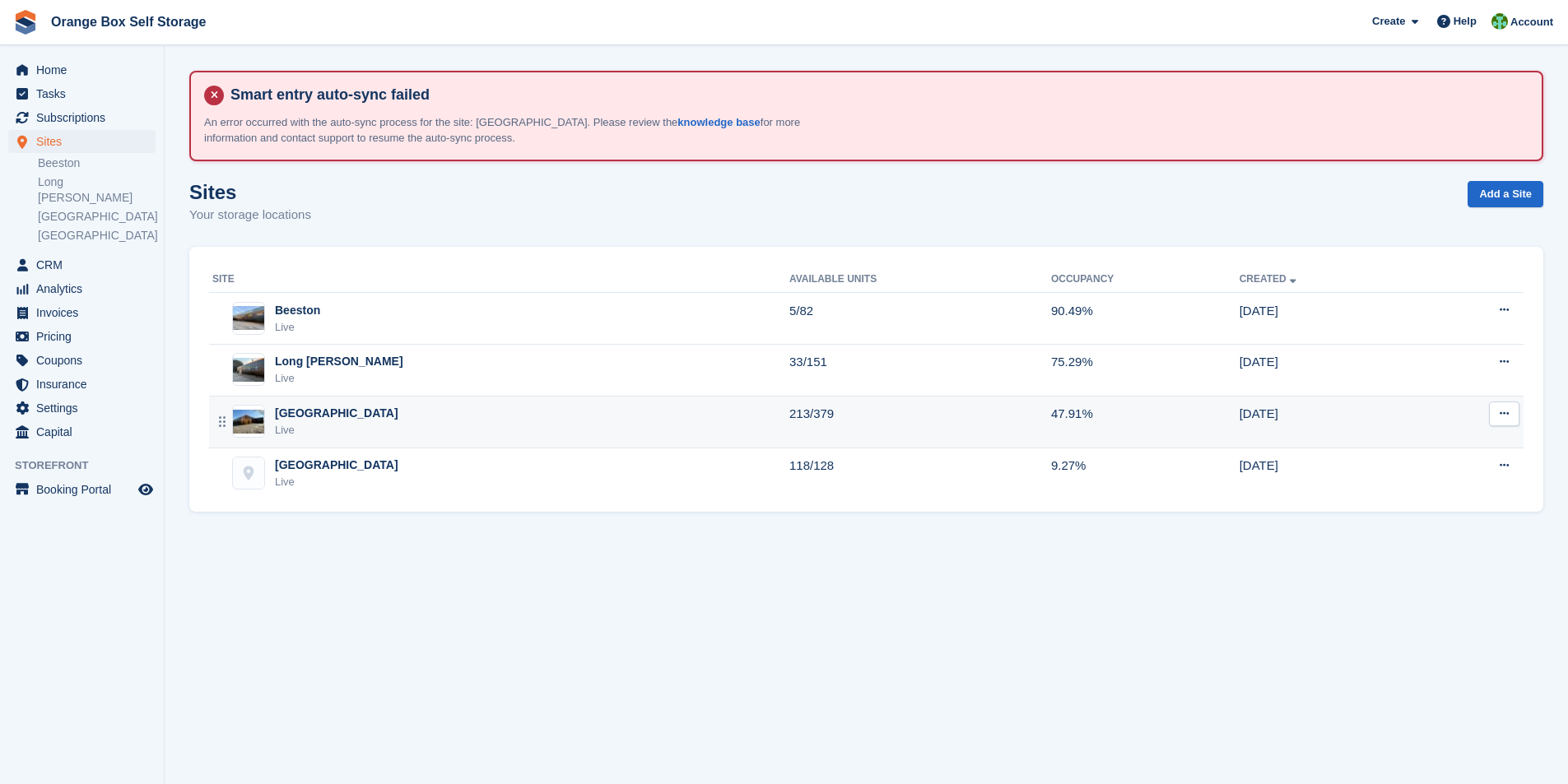
click at [323, 425] on div "Derby Live" at bounding box center [501, 421] width 577 height 34
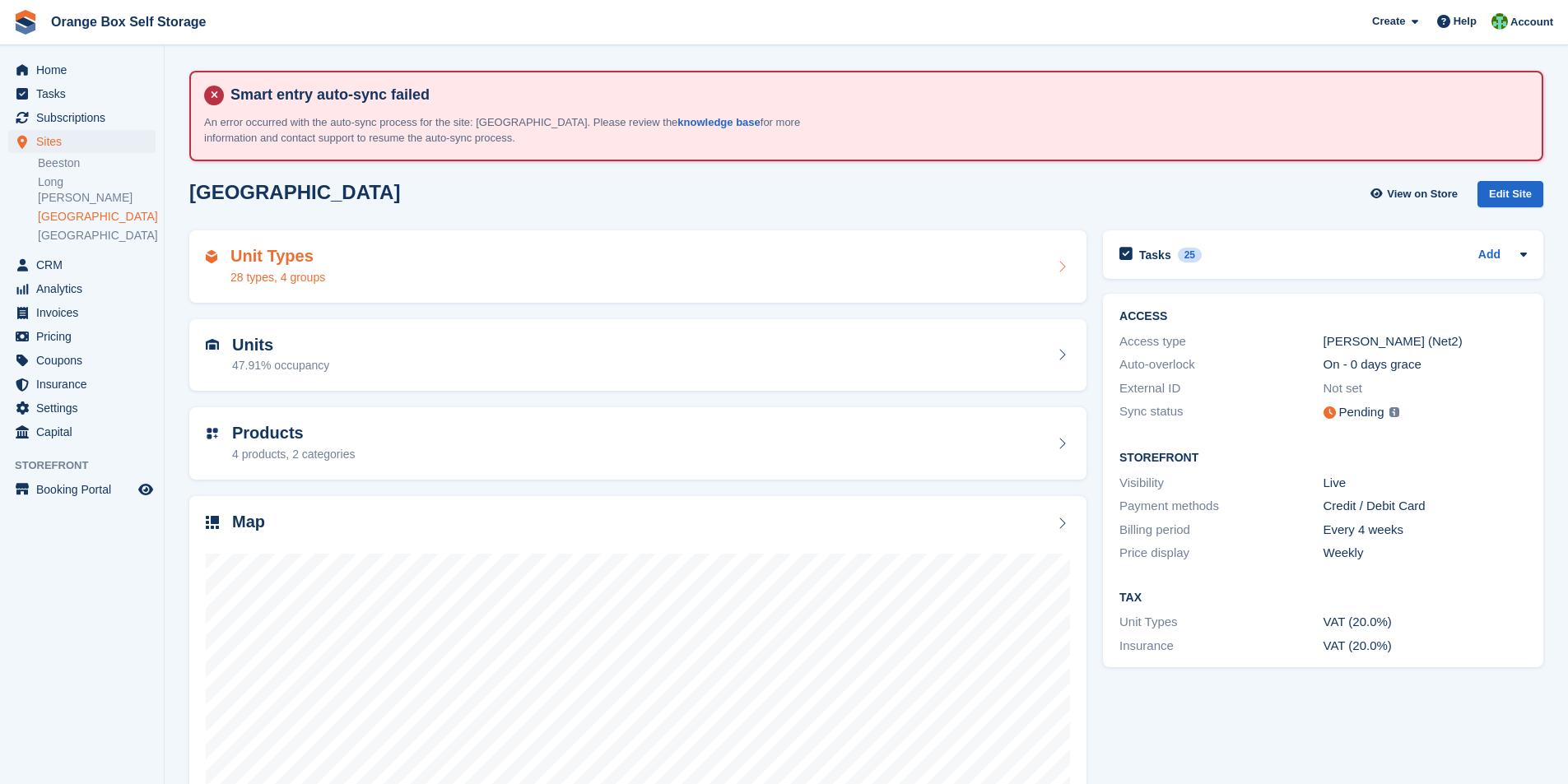
click at [274, 264] on h2 "Unit Types" at bounding box center [277, 256] width 95 height 19
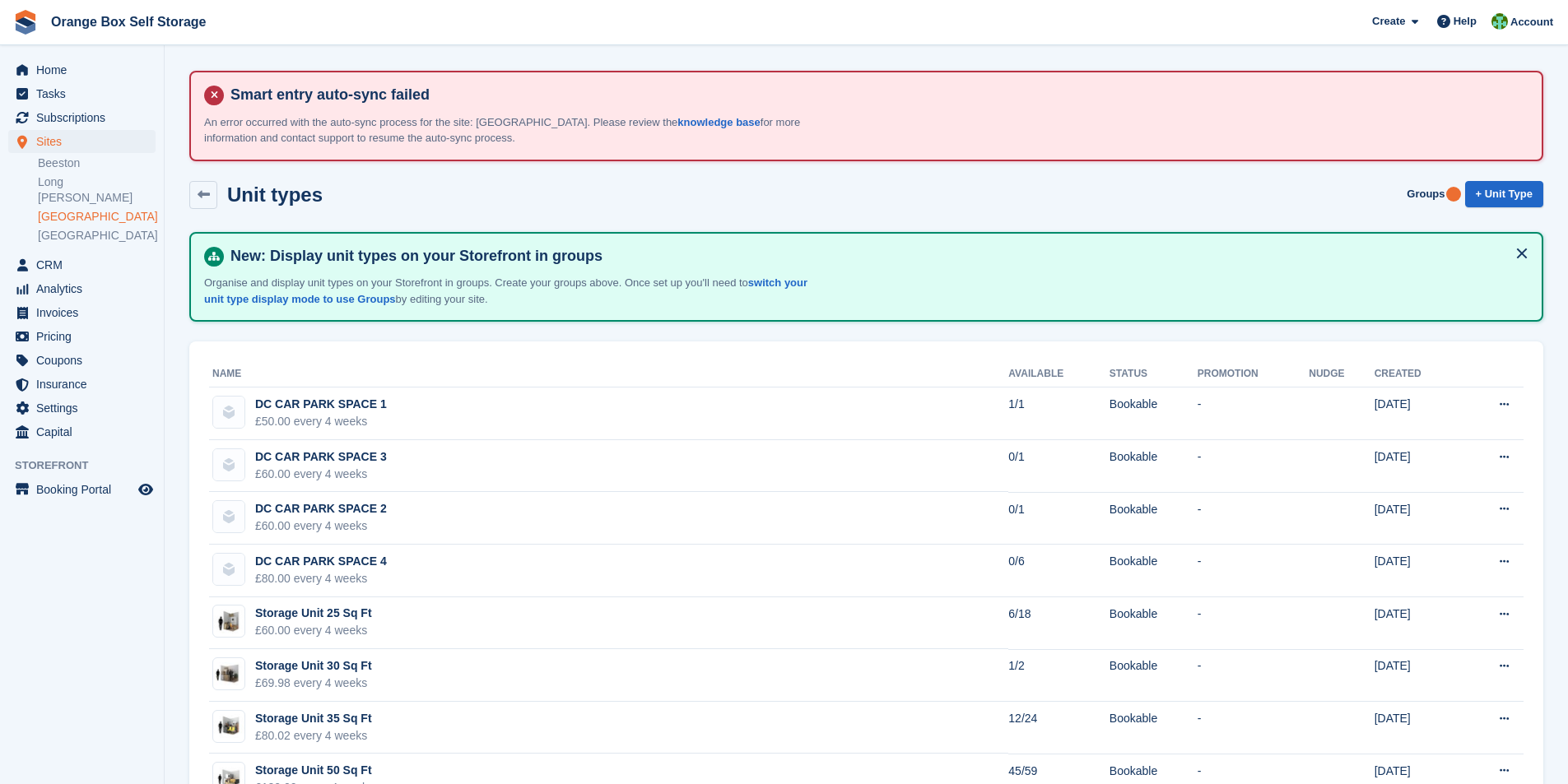
click at [59, 209] on link "[GEOGRAPHIC_DATA]" at bounding box center [96, 216] width 117 height 16
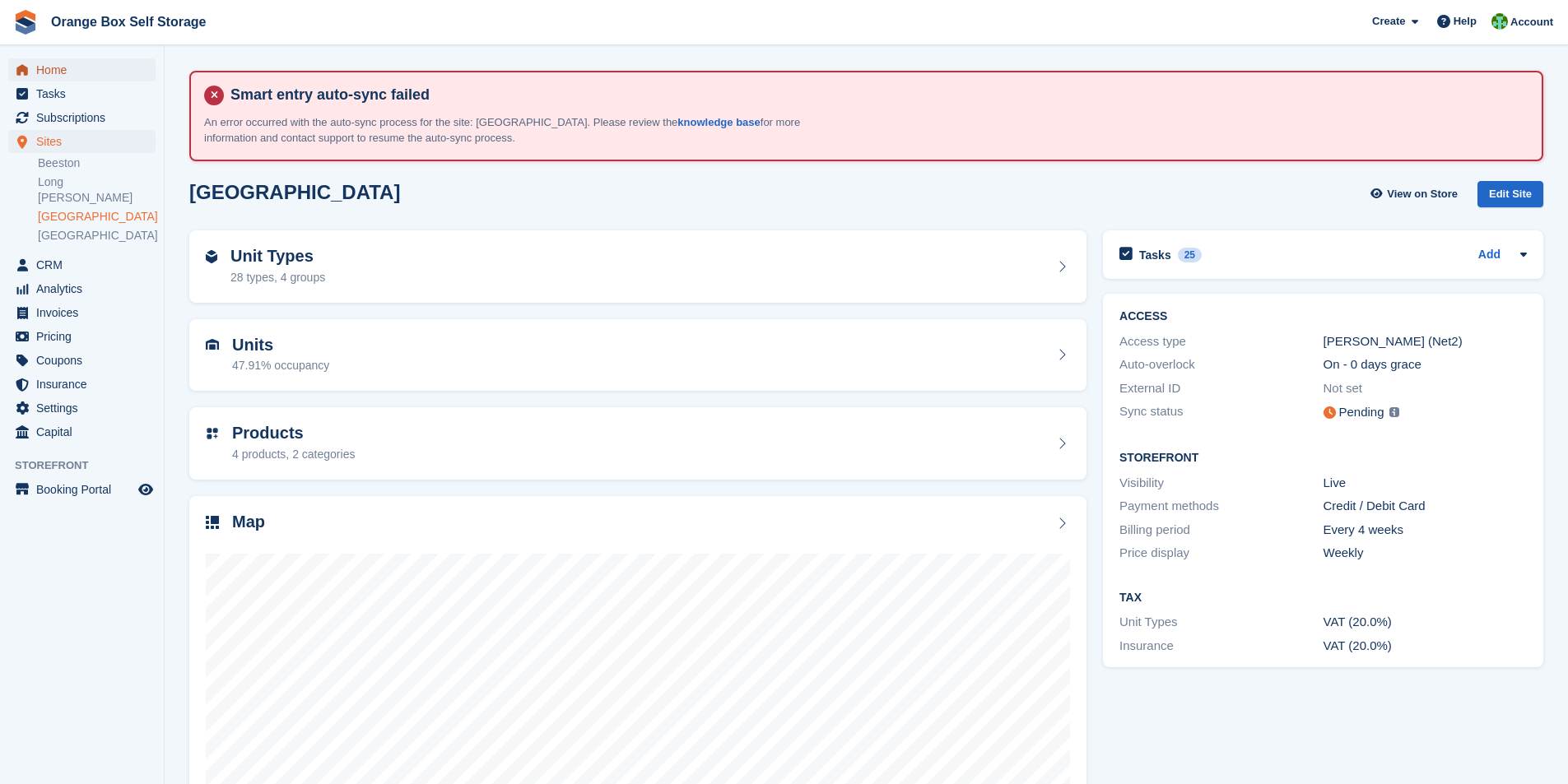
click at [57, 73] on span "Home" at bounding box center [85, 70] width 99 height 23
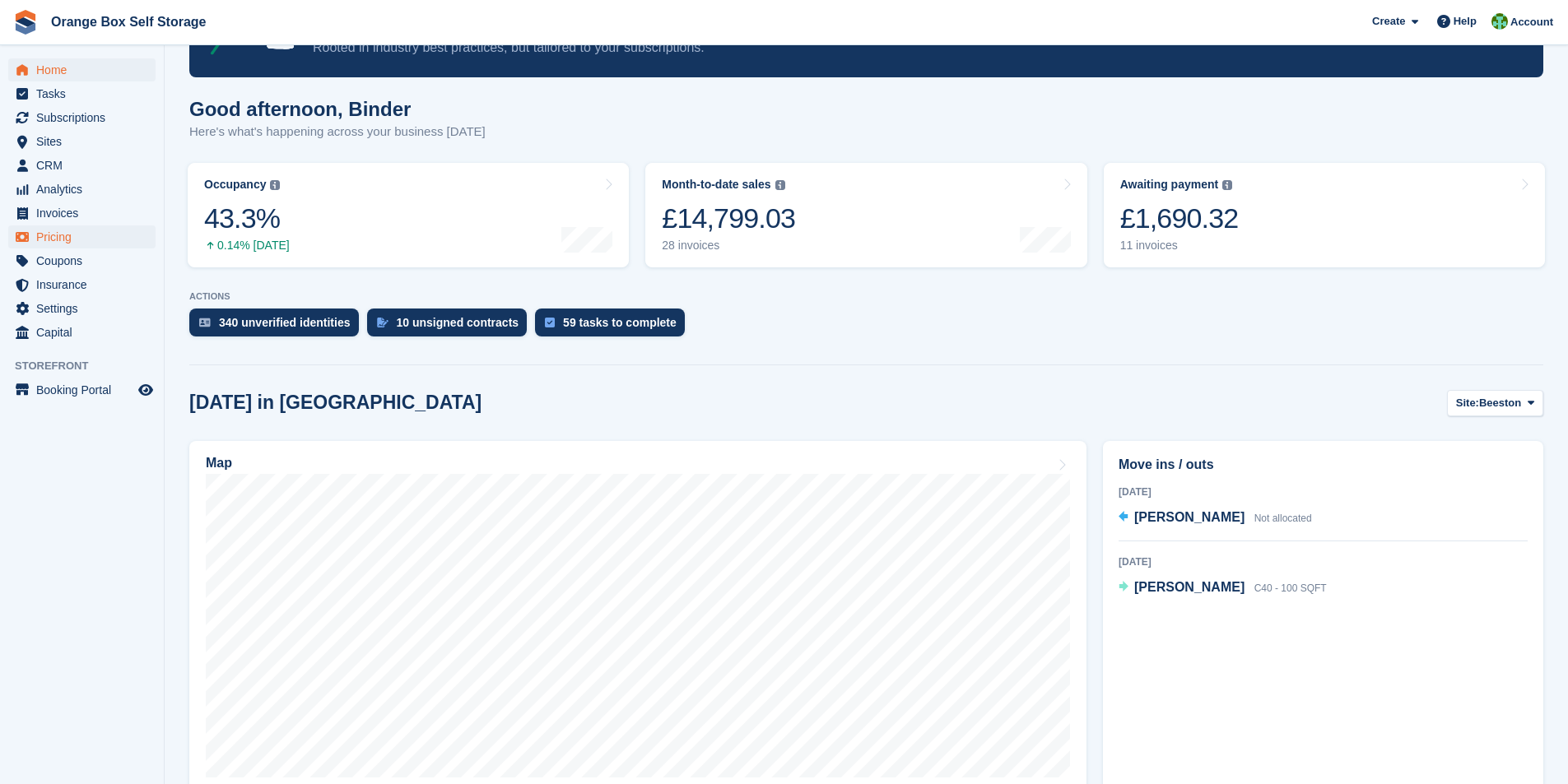
scroll to position [329, 0]
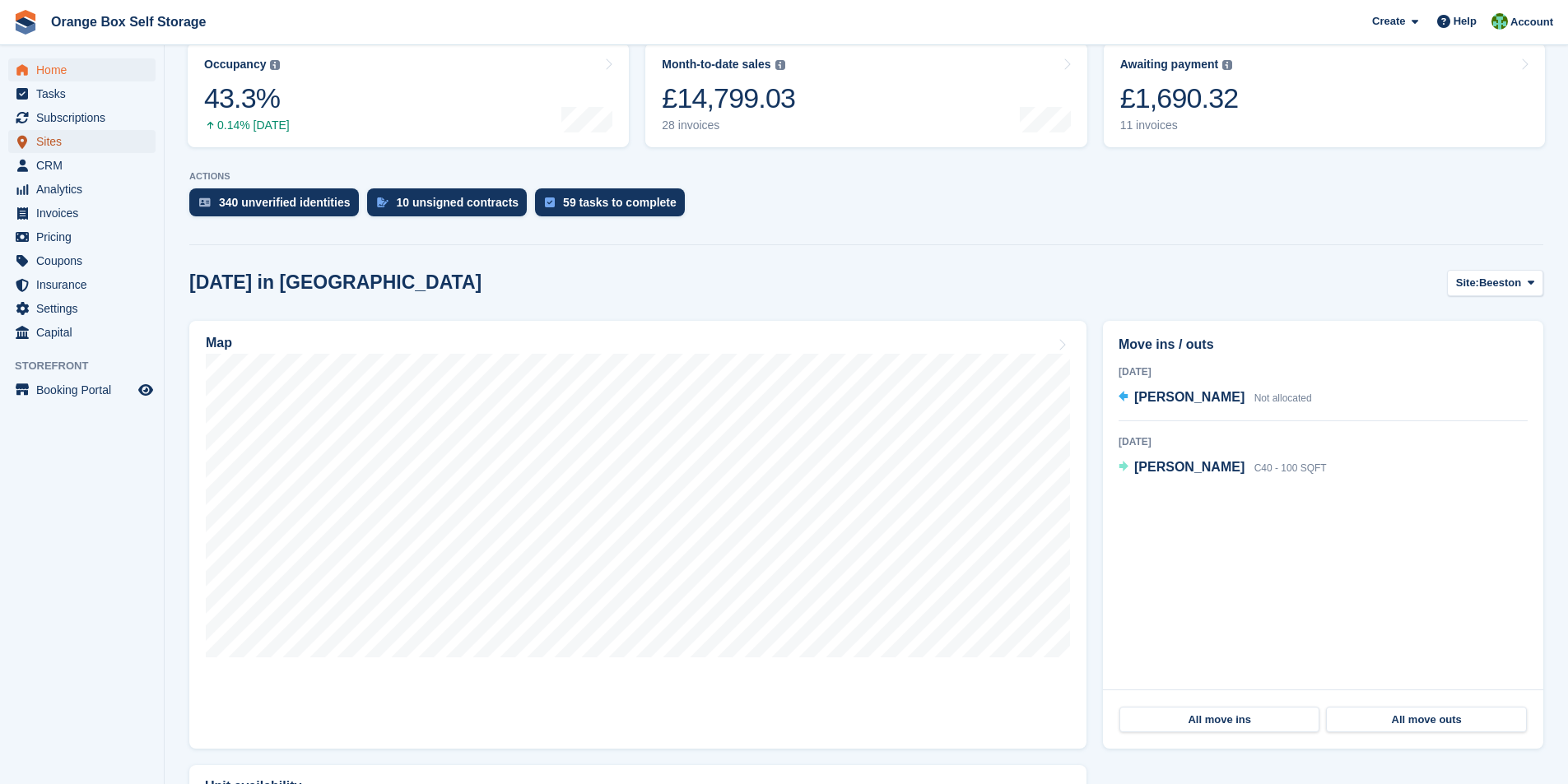
click at [53, 133] on span "Sites" at bounding box center [85, 141] width 99 height 23
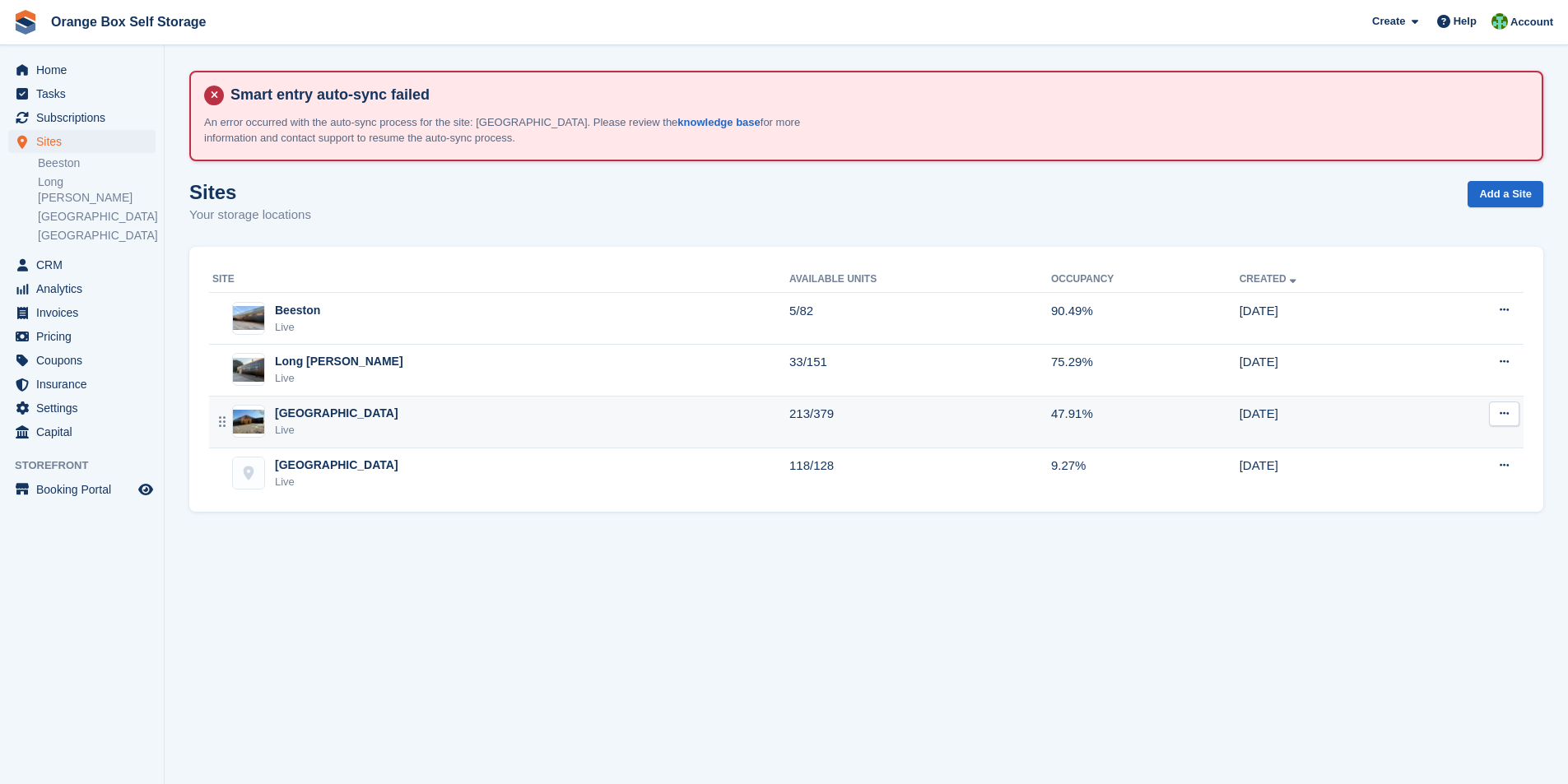
click at [297, 414] on div "[GEOGRAPHIC_DATA]" at bounding box center [337, 413] width 124 height 17
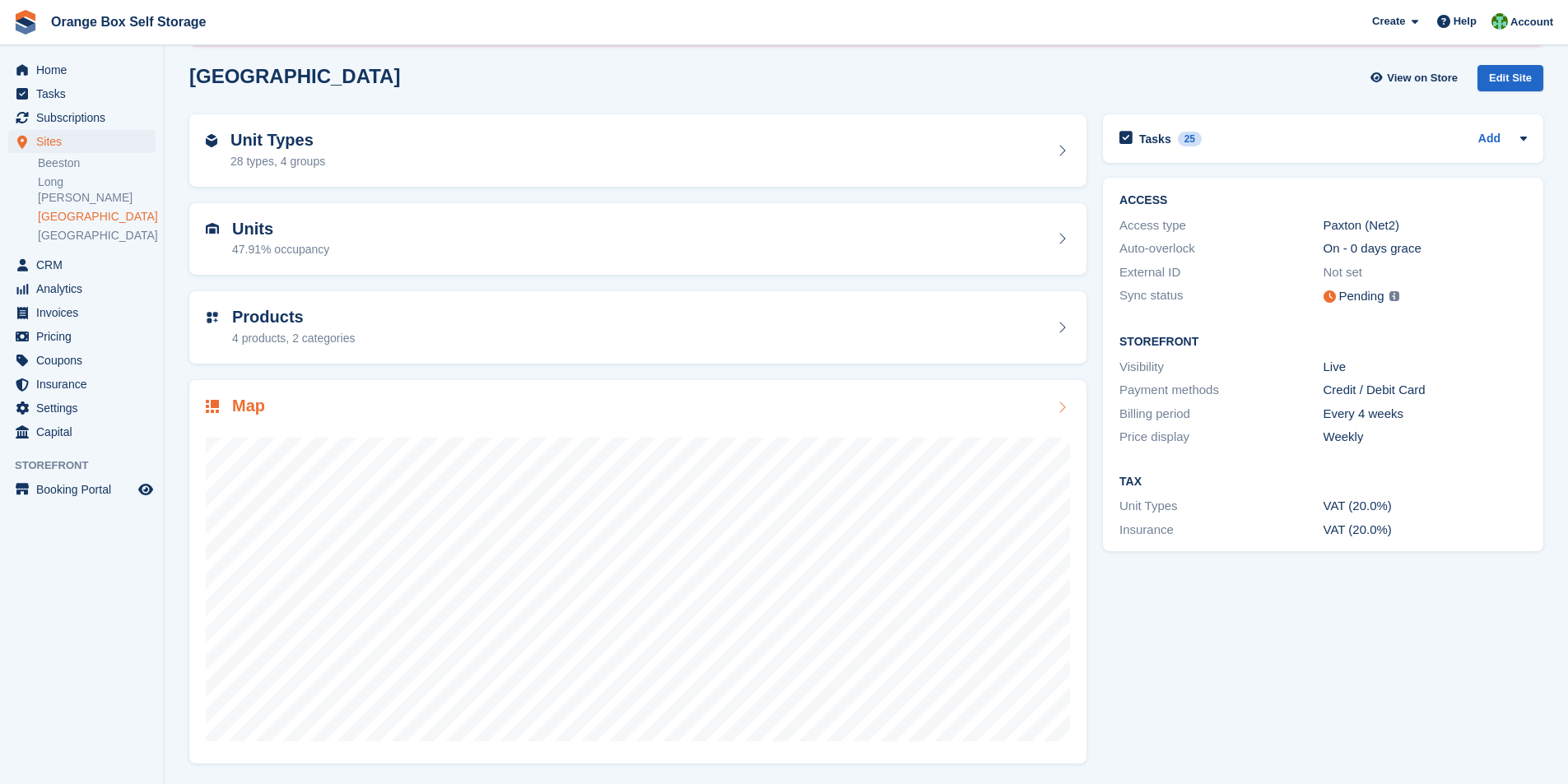
scroll to position [116, 0]
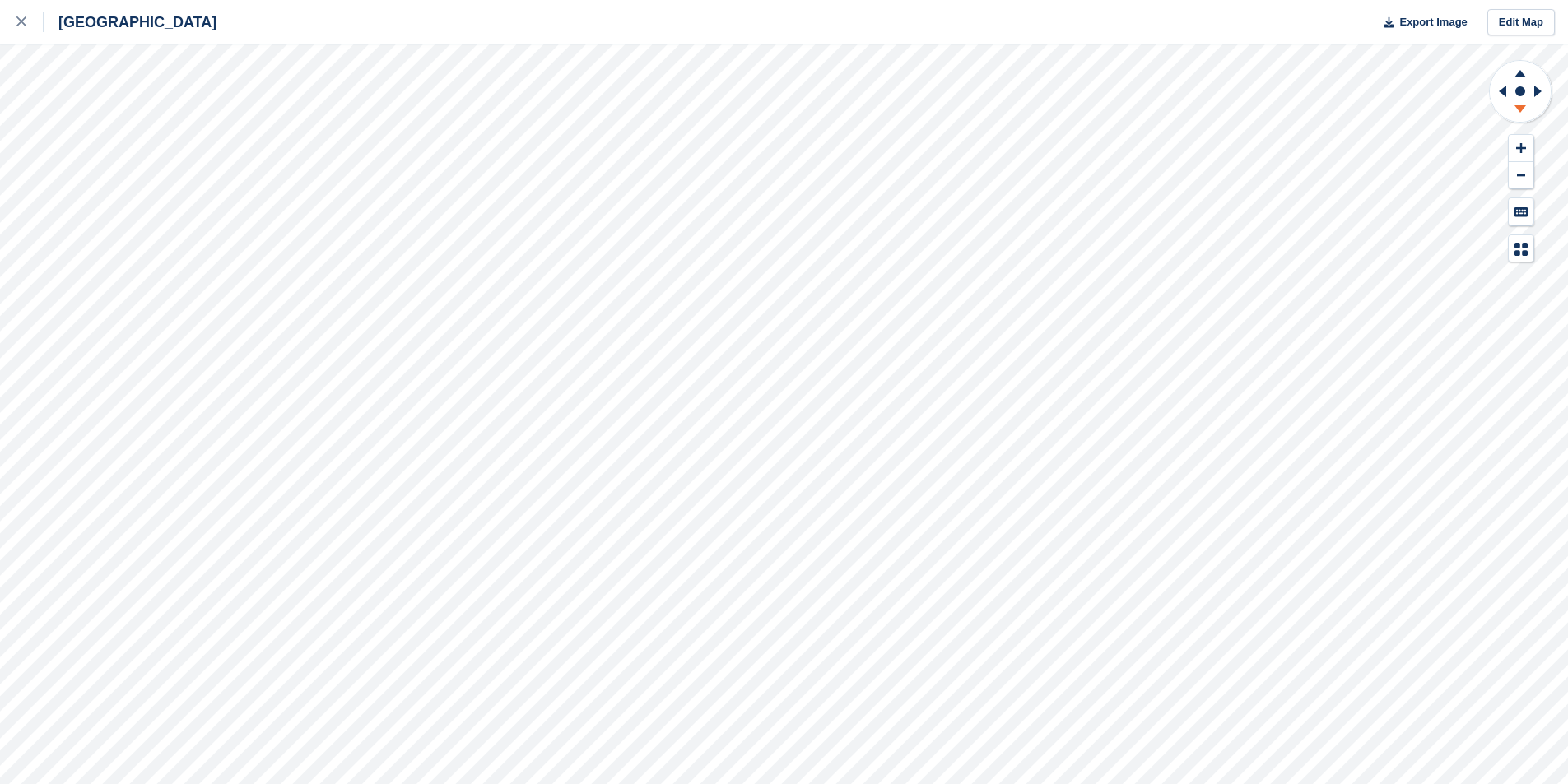
click at [1518, 110] on icon at bounding box center [1520, 109] width 12 height 7
click at [1518, 75] on icon at bounding box center [1520, 73] width 12 height 7
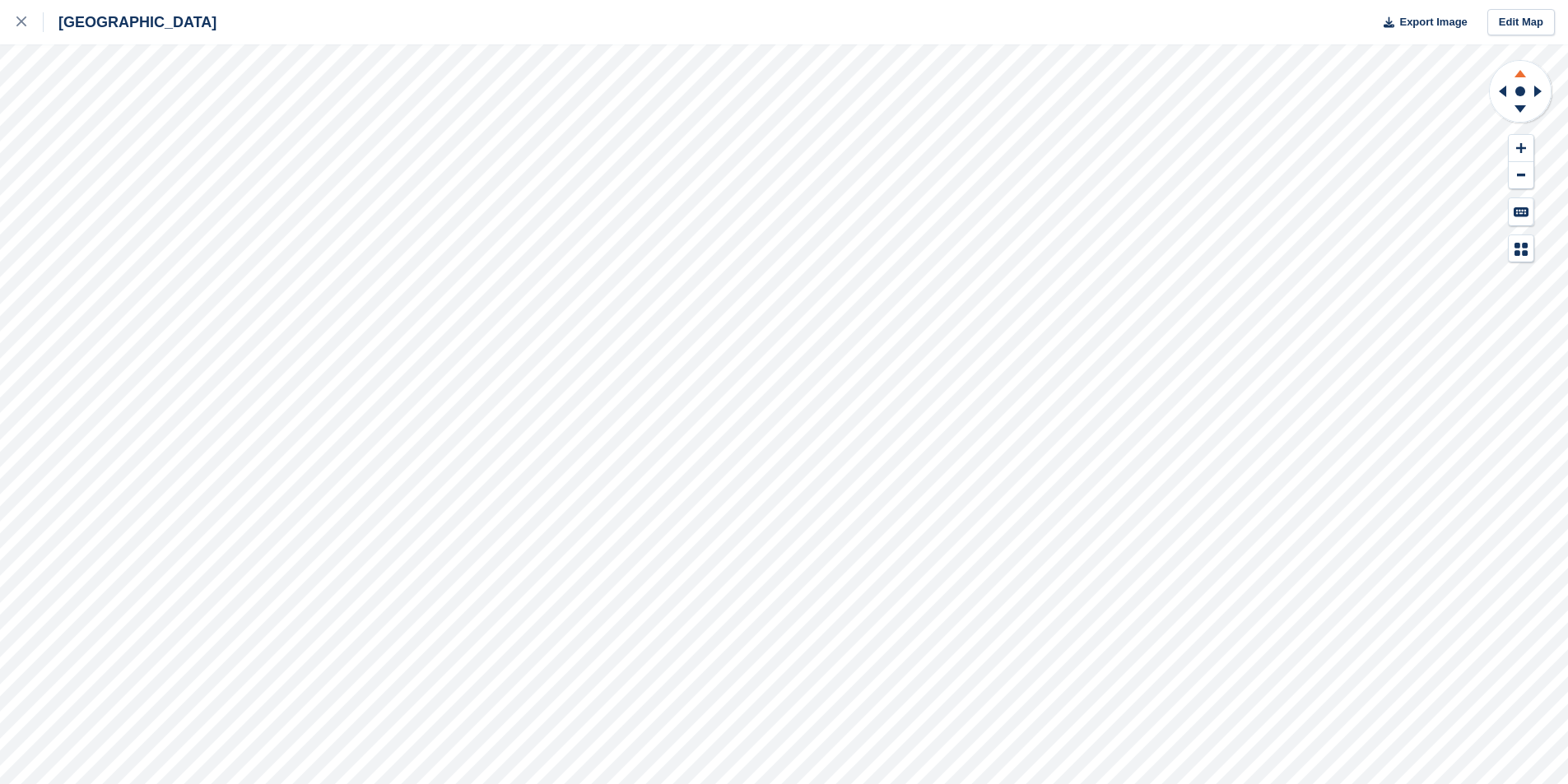
click at [1518, 75] on icon at bounding box center [1520, 73] width 12 height 7
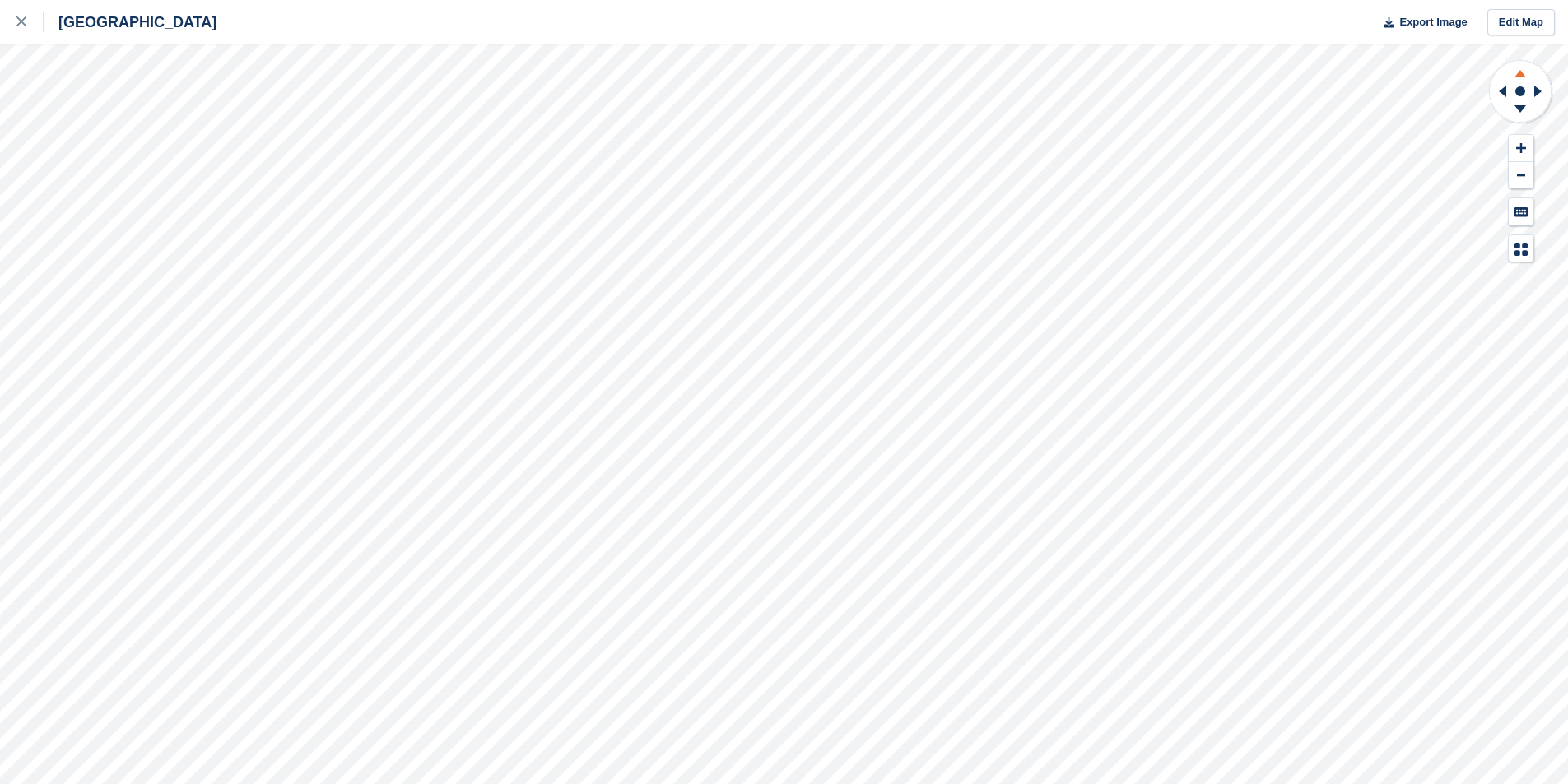
click at [1518, 75] on icon at bounding box center [1520, 73] width 12 height 7
click at [1519, 74] on icon at bounding box center [1520, 73] width 12 height 7
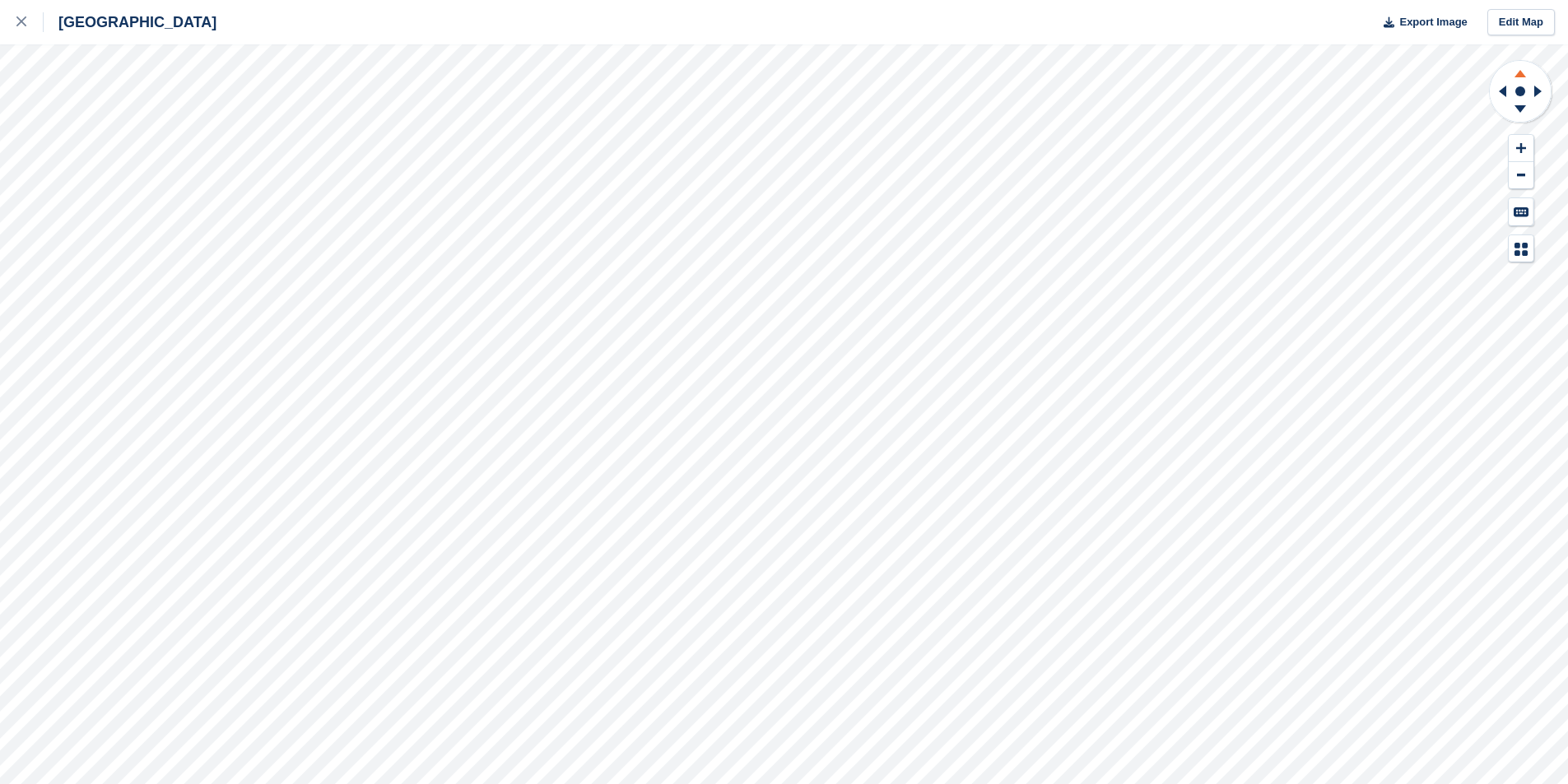
click at [1519, 74] on icon at bounding box center [1520, 73] width 12 height 7
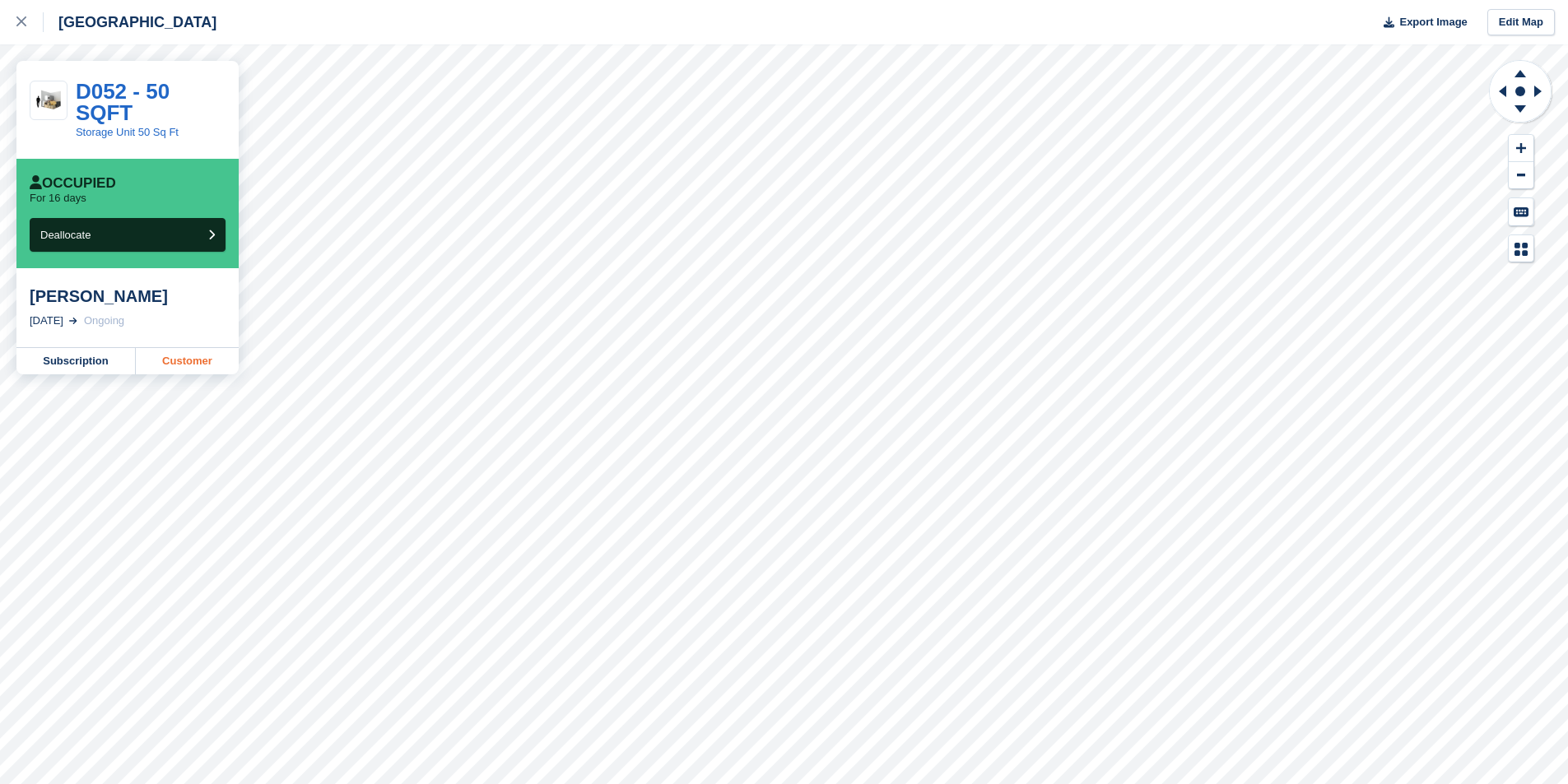
click at [176, 359] on link "Customer" at bounding box center [187, 361] width 103 height 27
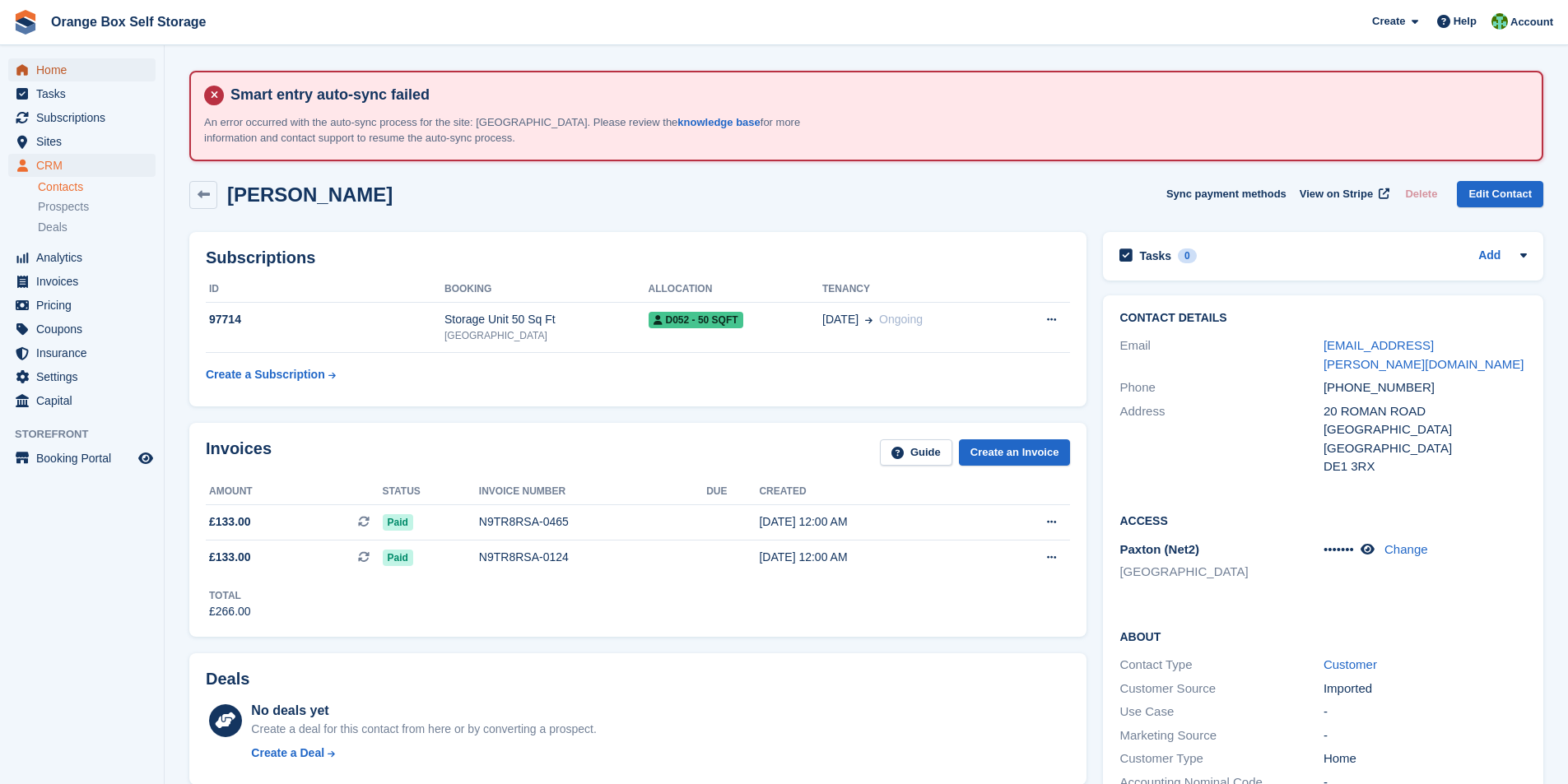
click at [57, 67] on span "Home" at bounding box center [85, 70] width 99 height 23
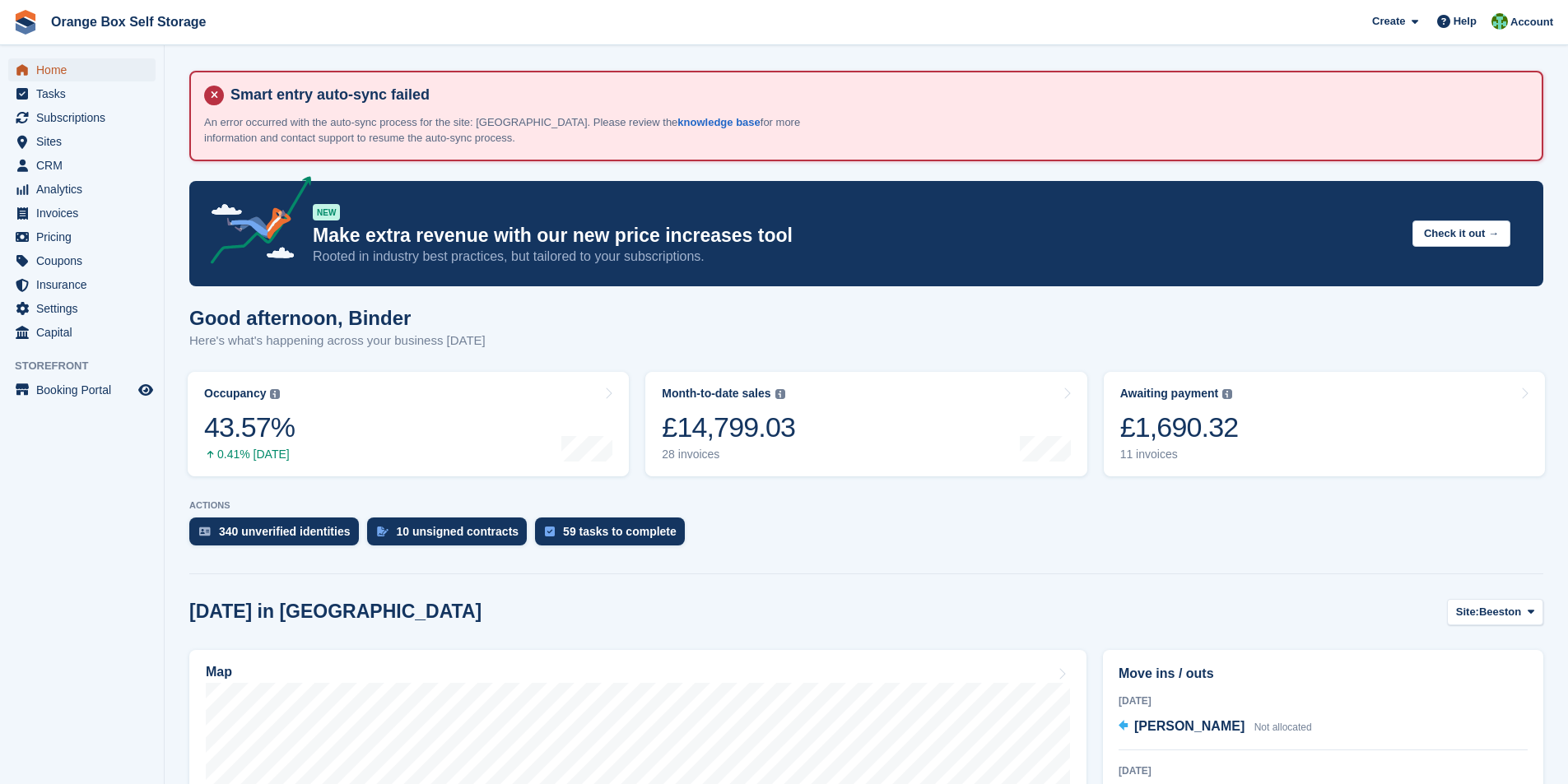
click at [47, 70] on span "Home" at bounding box center [85, 70] width 99 height 23
